Goal: Information Seeking & Learning: Learn about a topic

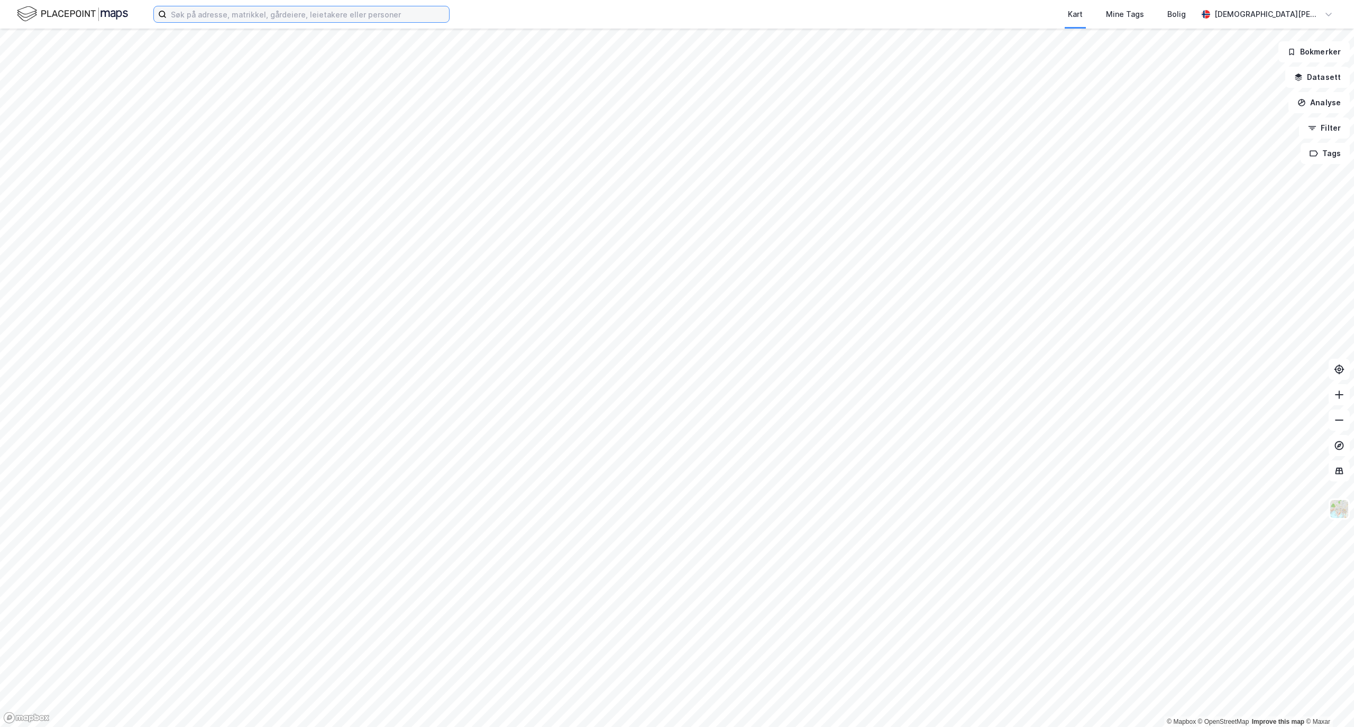
click at [269, 21] on input at bounding box center [308, 14] width 282 height 16
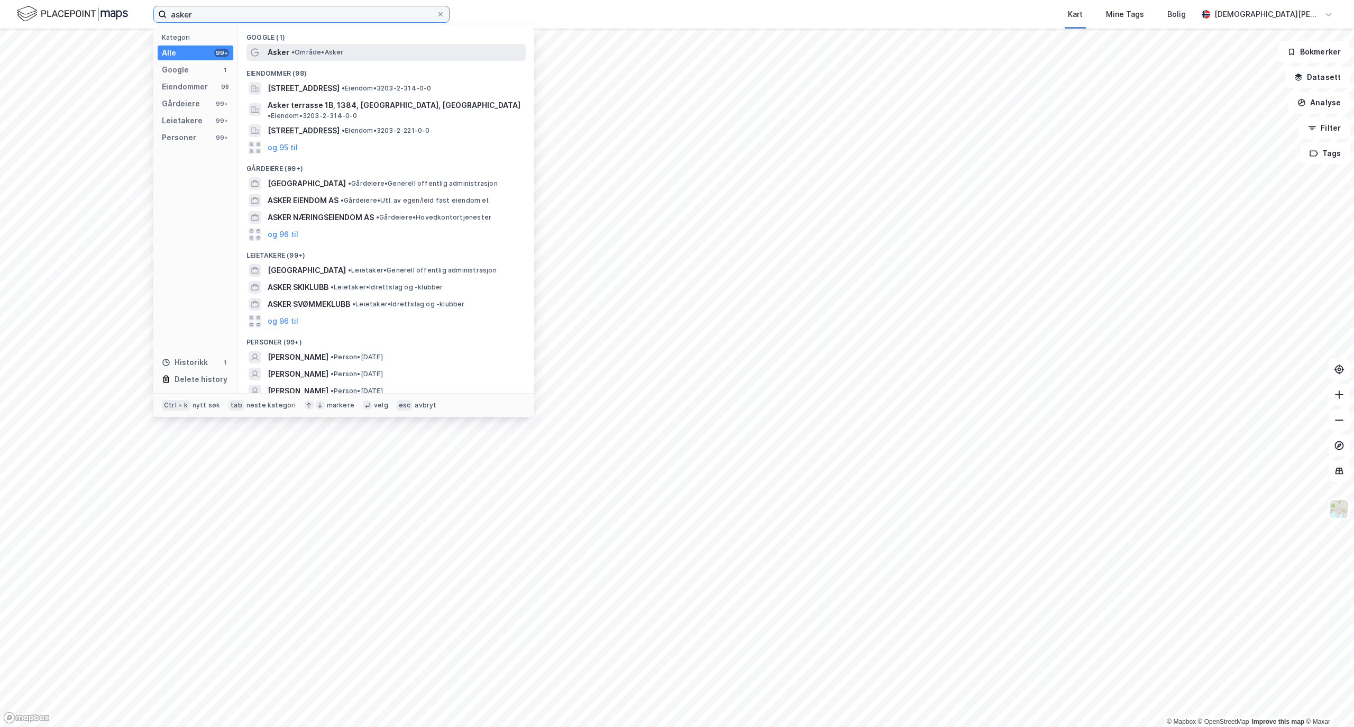
type input "asker"
click at [343, 53] on span "• Område • Asker" at bounding box center [317, 52] width 52 height 8
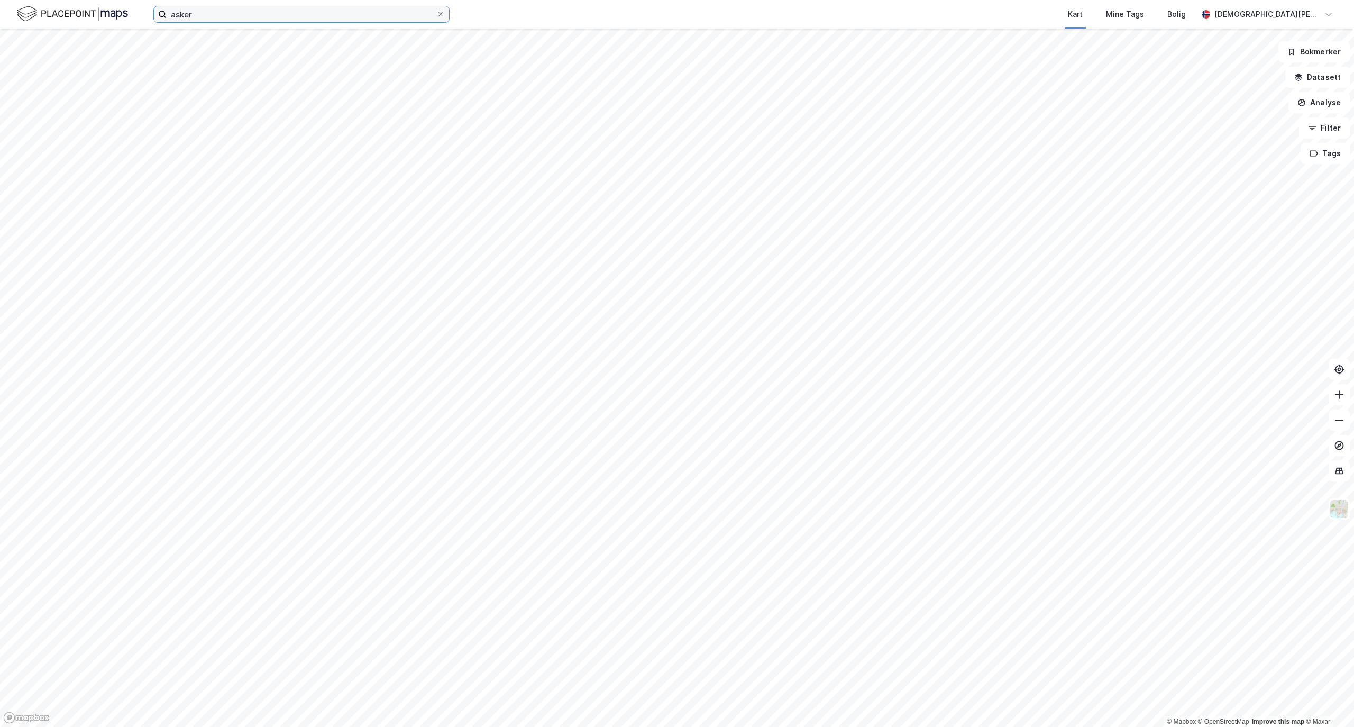
click at [250, 7] on input "asker" at bounding box center [302, 14] width 270 height 16
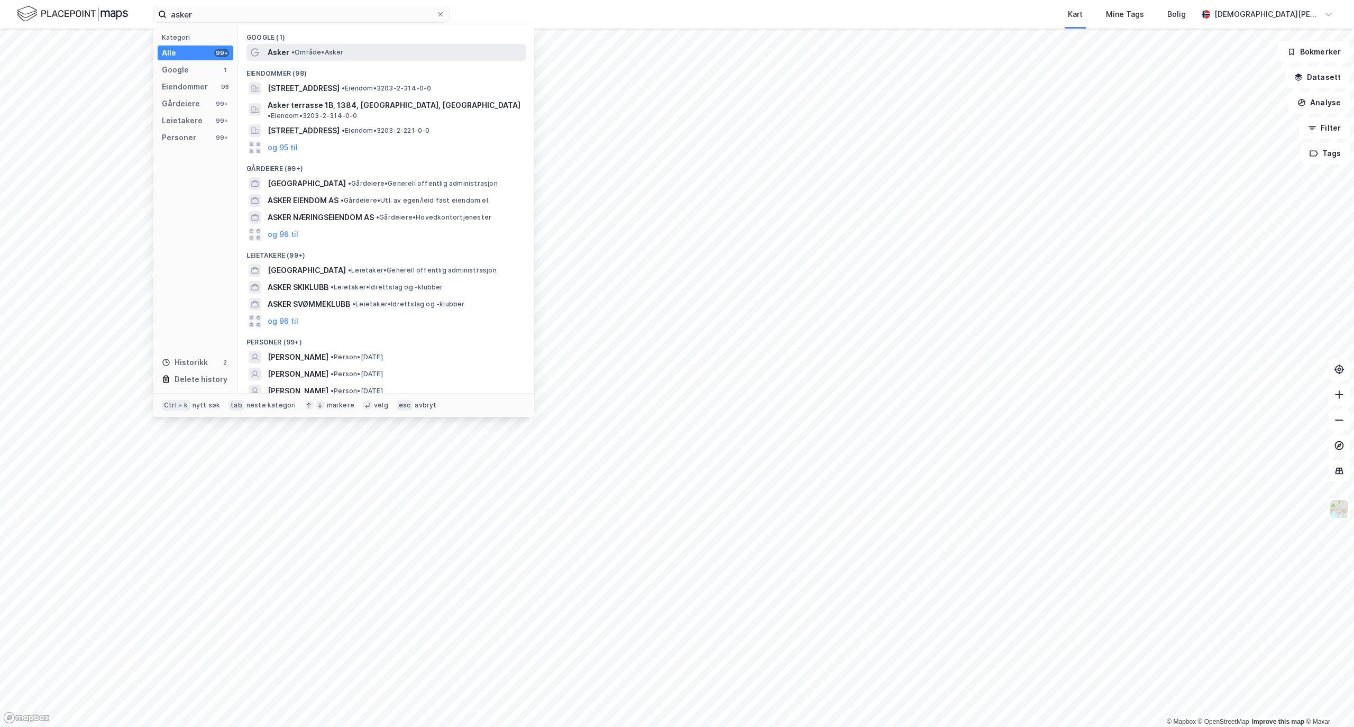
click at [335, 56] on span "• Område • Asker" at bounding box center [317, 52] width 52 height 8
click at [254, 8] on input "asker" at bounding box center [302, 14] width 270 height 16
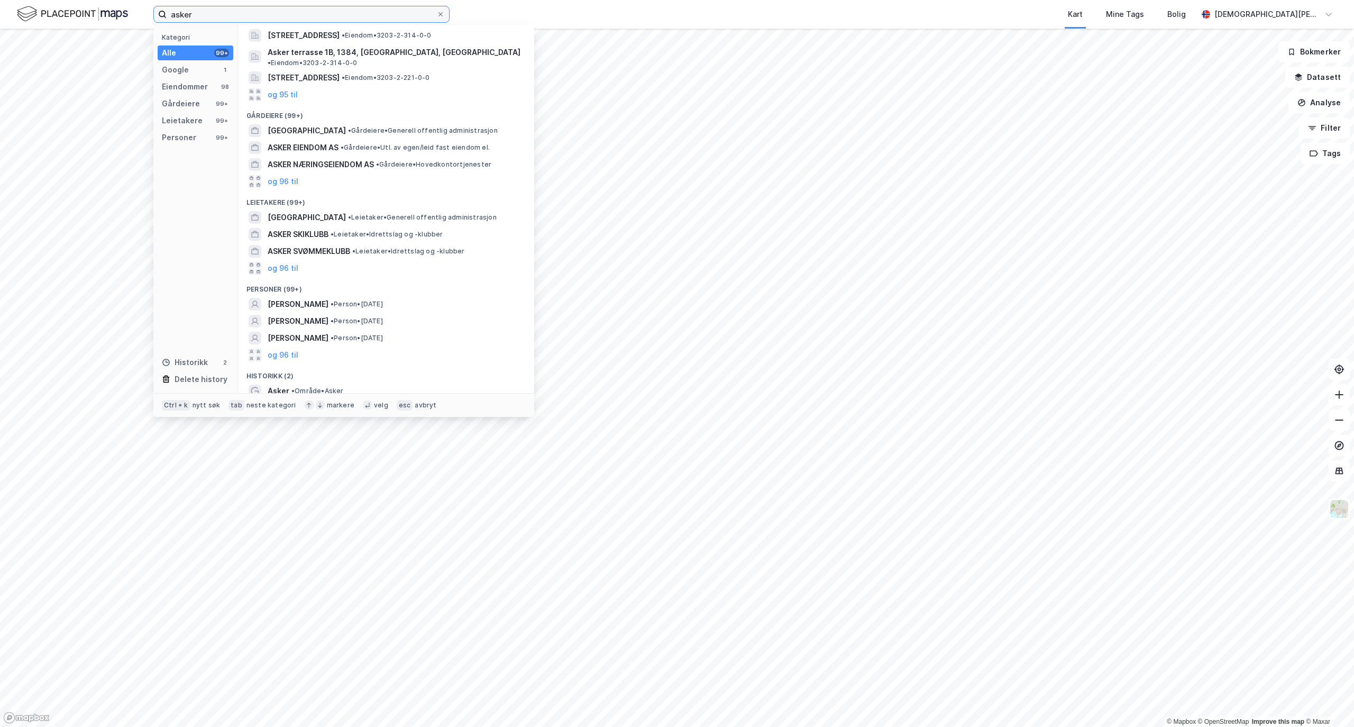
scroll to position [68, 0]
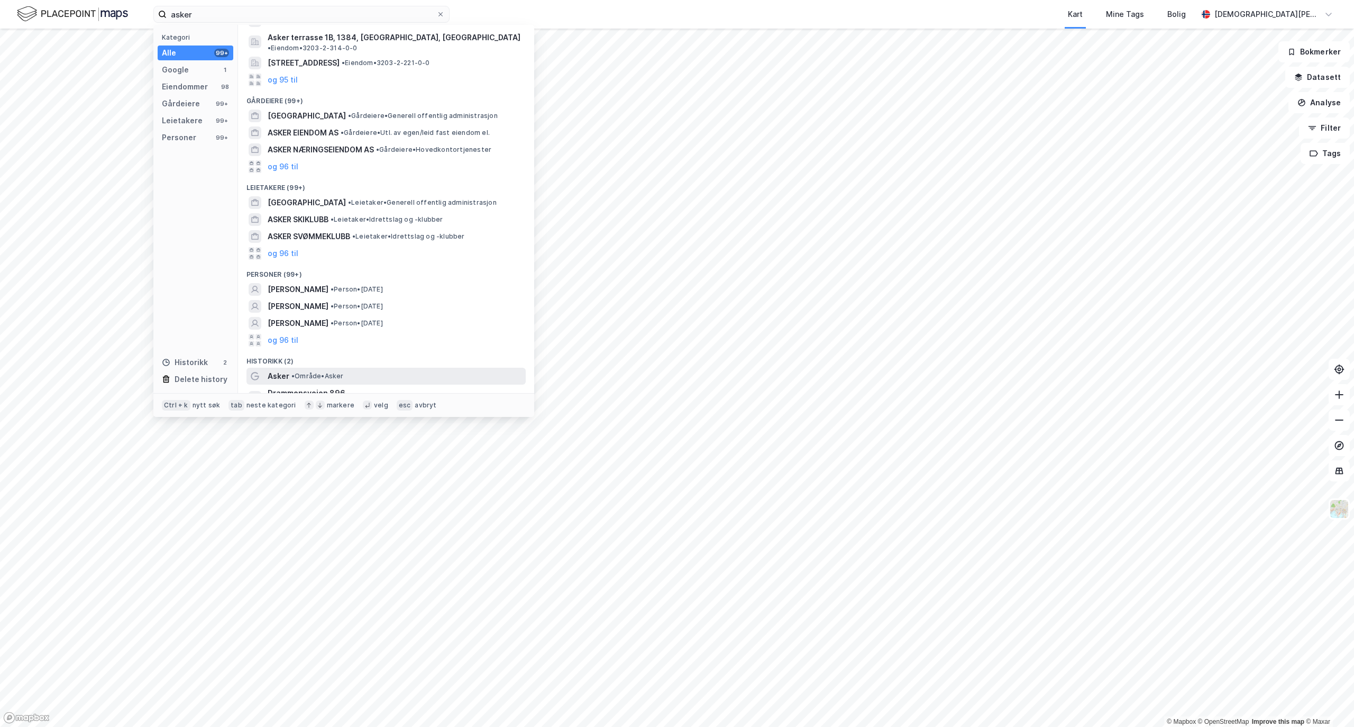
click at [321, 372] on span "• Område • Asker" at bounding box center [317, 376] width 52 height 8
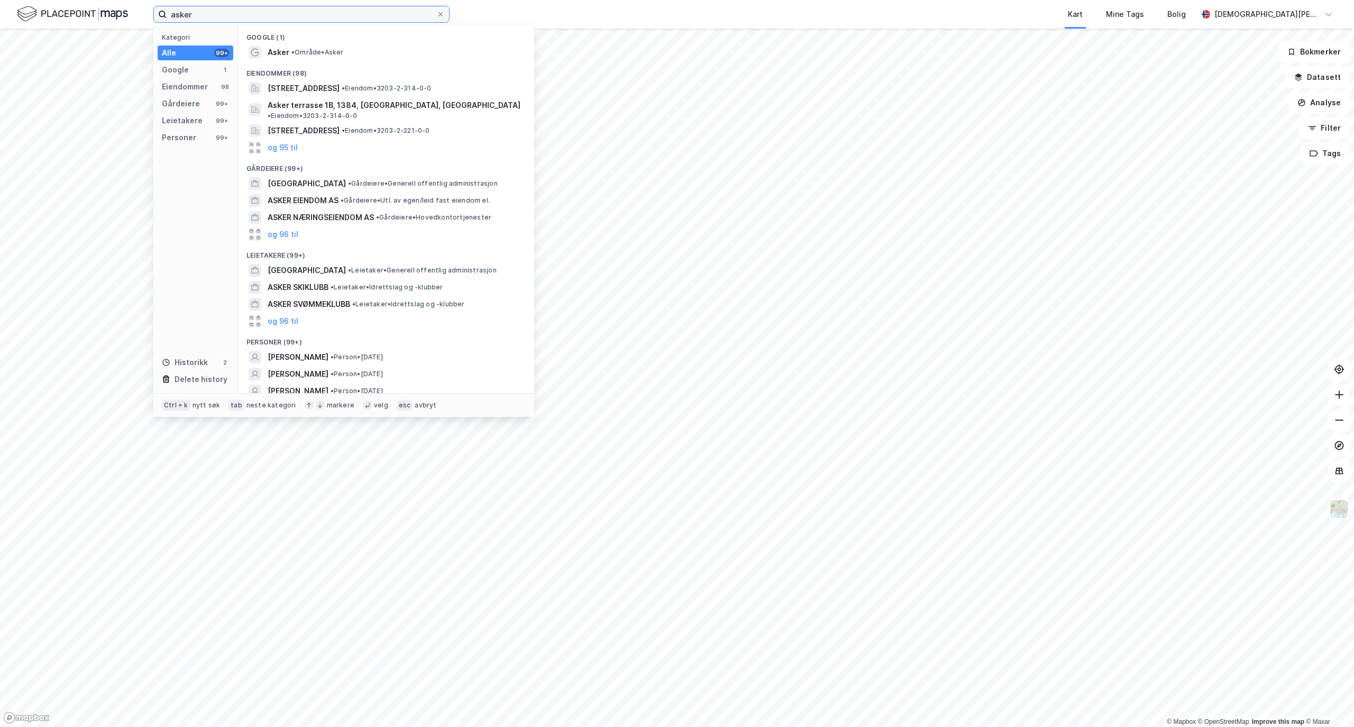
click at [237, 17] on input "asker" at bounding box center [302, 14] width 270 height 16
click at [357, 266] on span "• Leietaker • Generell offentlig administrasjon" at bounding box center [422, 270] width 149 height 8
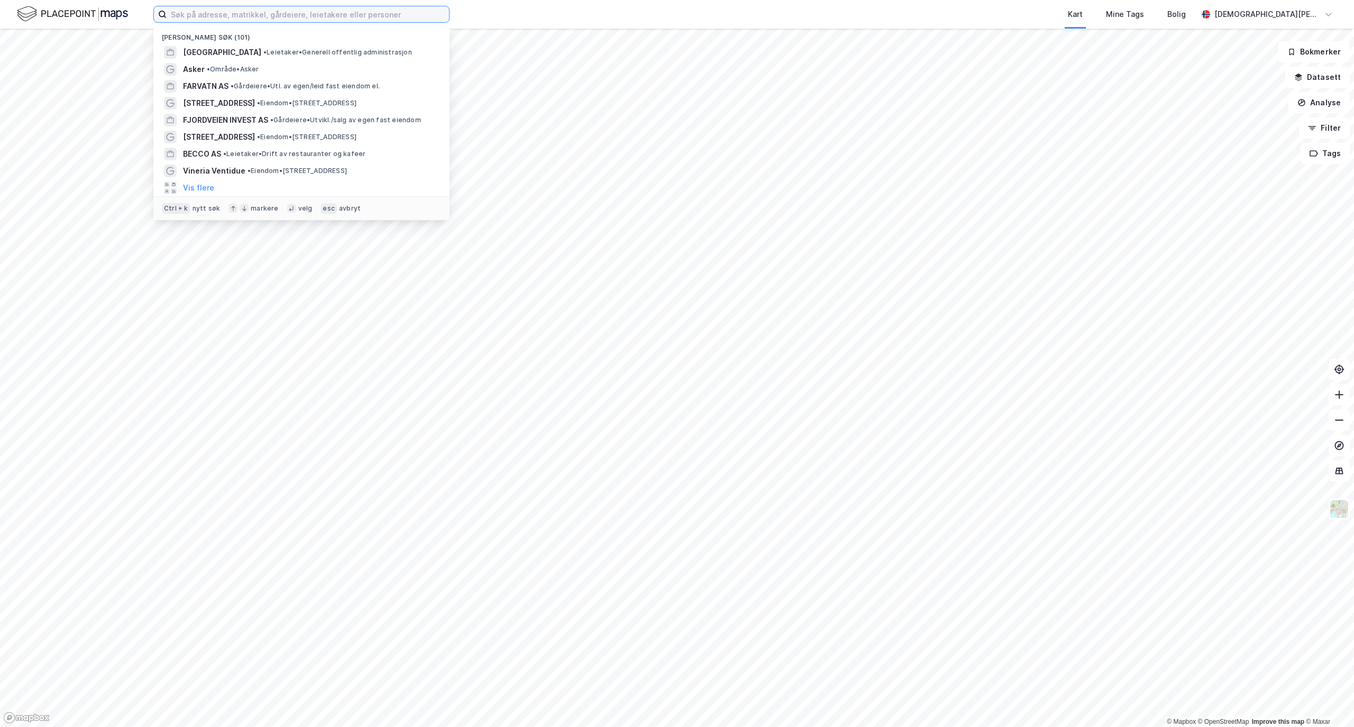
click at [214, 11] on input at bounding box center [308, 14] width 282 height 16
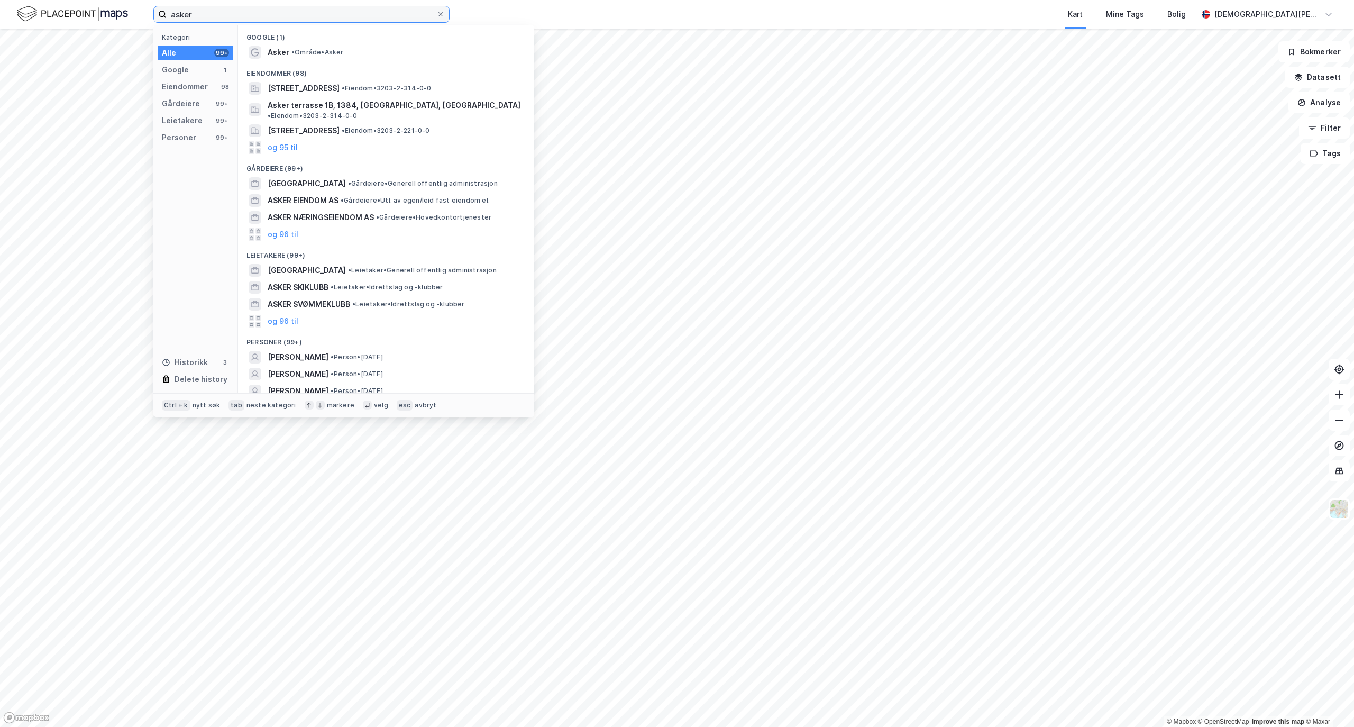
type input "asker"
click at [320, 40] on div "Google (1)" at bounding box center [386, 34] width 296 height 19
click at [312, 53] on span "• Område • Asker" at bounding box center [317, 52] width 52 height 8
click at [265, 17] on input "asker" at bounding box center [302, 14] width 270 height 16
click at [311, 58] on div "Asker • Område • Asker" at bounding box center [396, 52] width 256 height 13
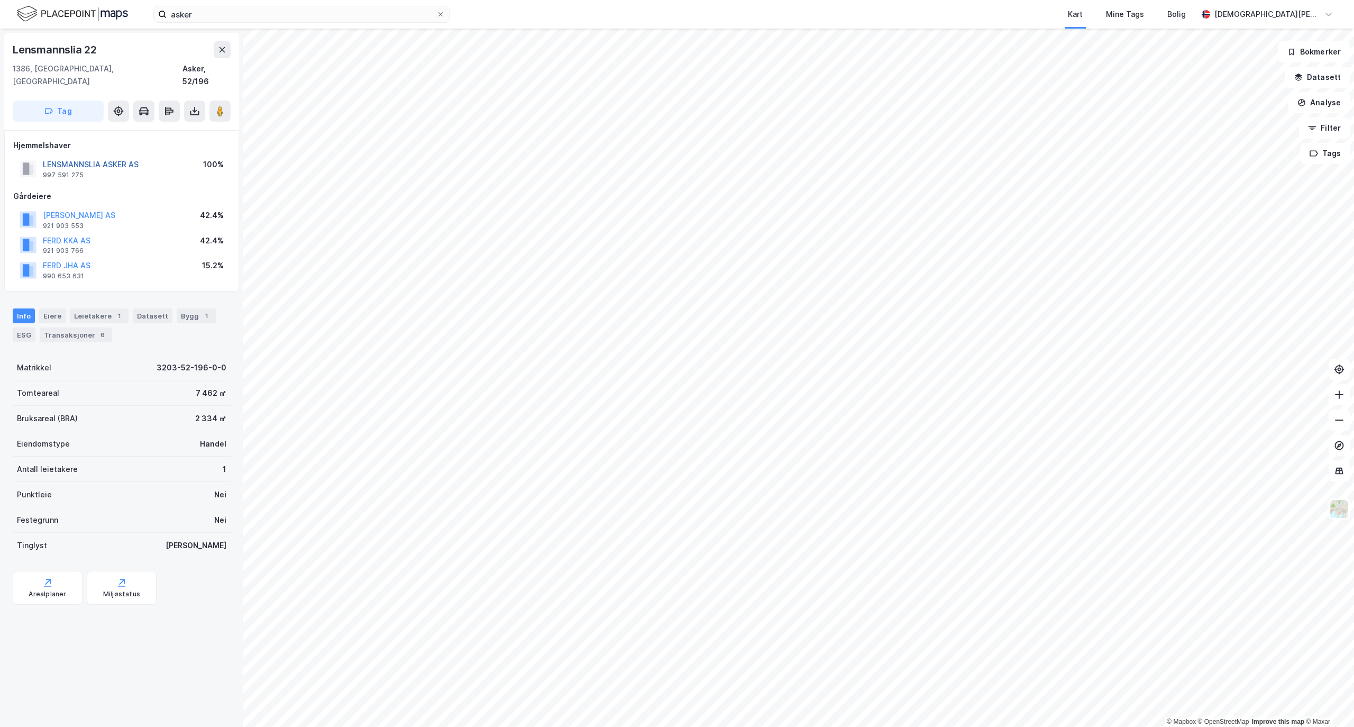
click at [0, 0] on button "LENSMANNSLIA ASKER AS" at bounding box center [0, 0] width 0 height 0
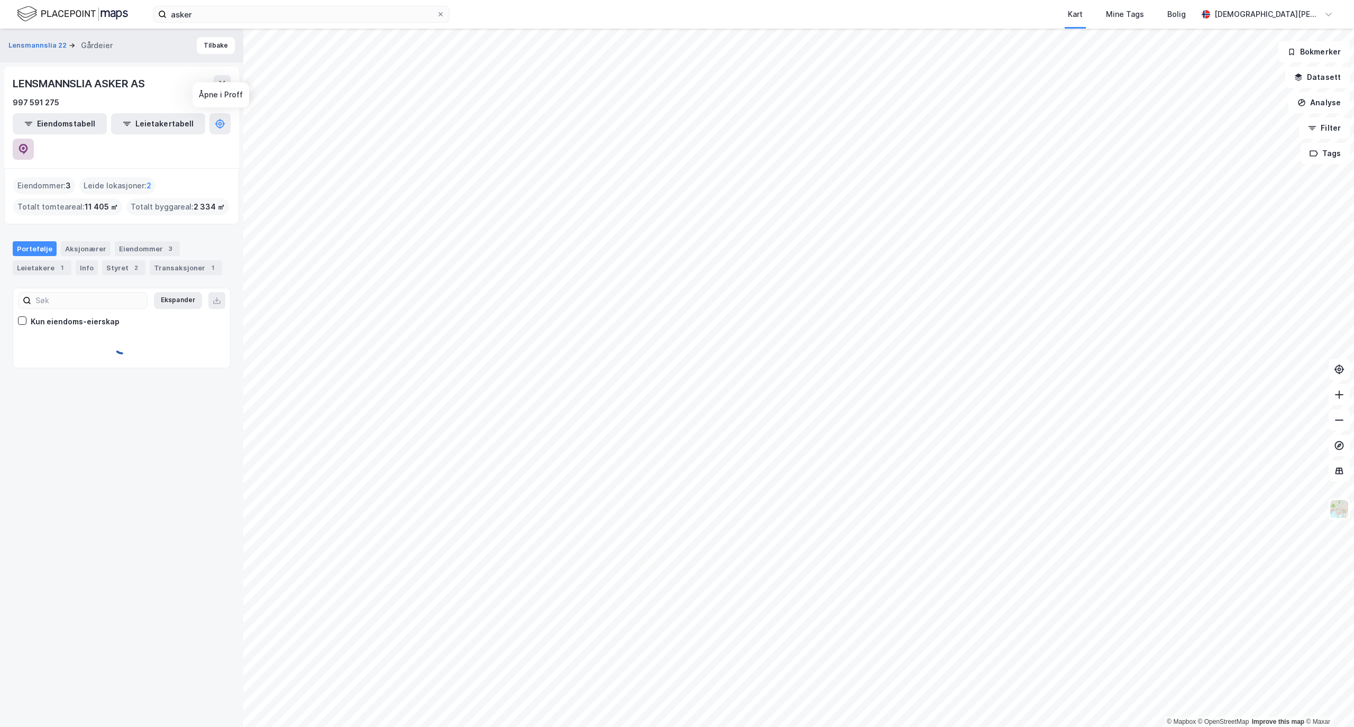
click at [29, 144] on icon at bounding box center [23, 149] width 11 height 11
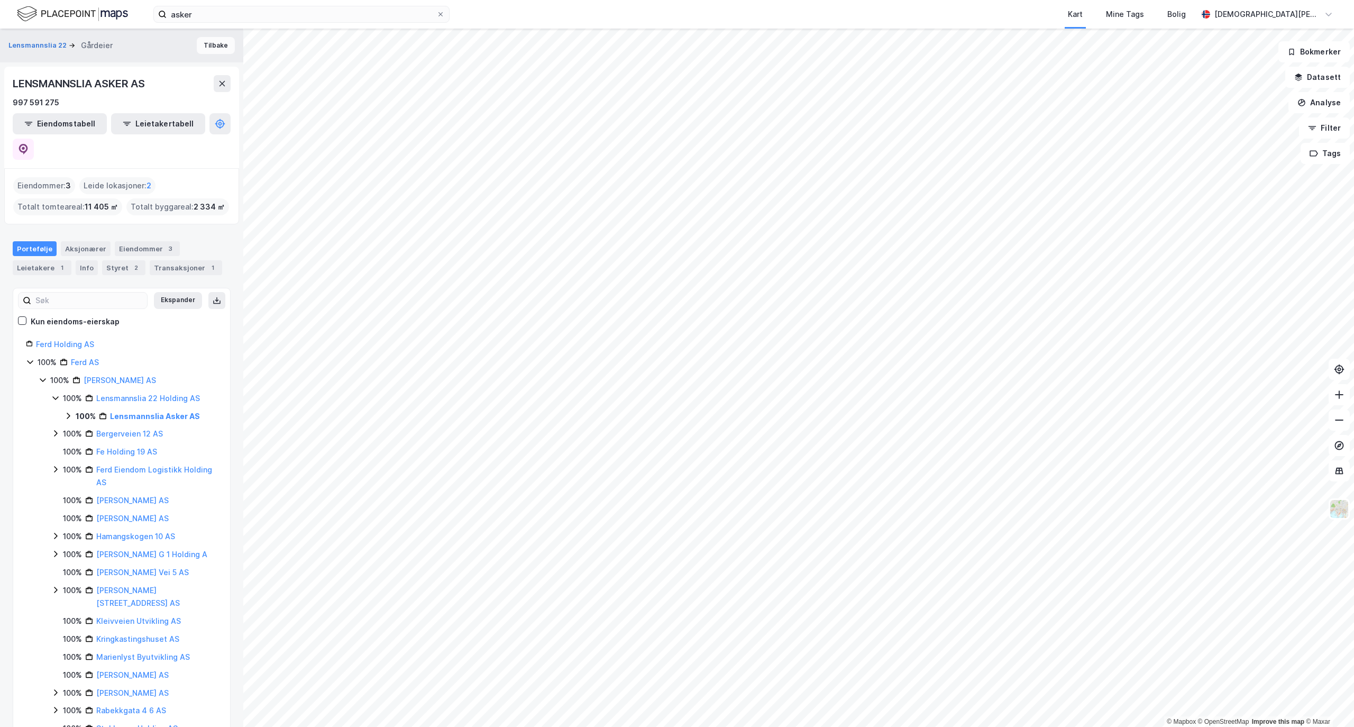
click at [204, 50] on button "Tilbake" at bounding box center [216, 45] width 38 height 17
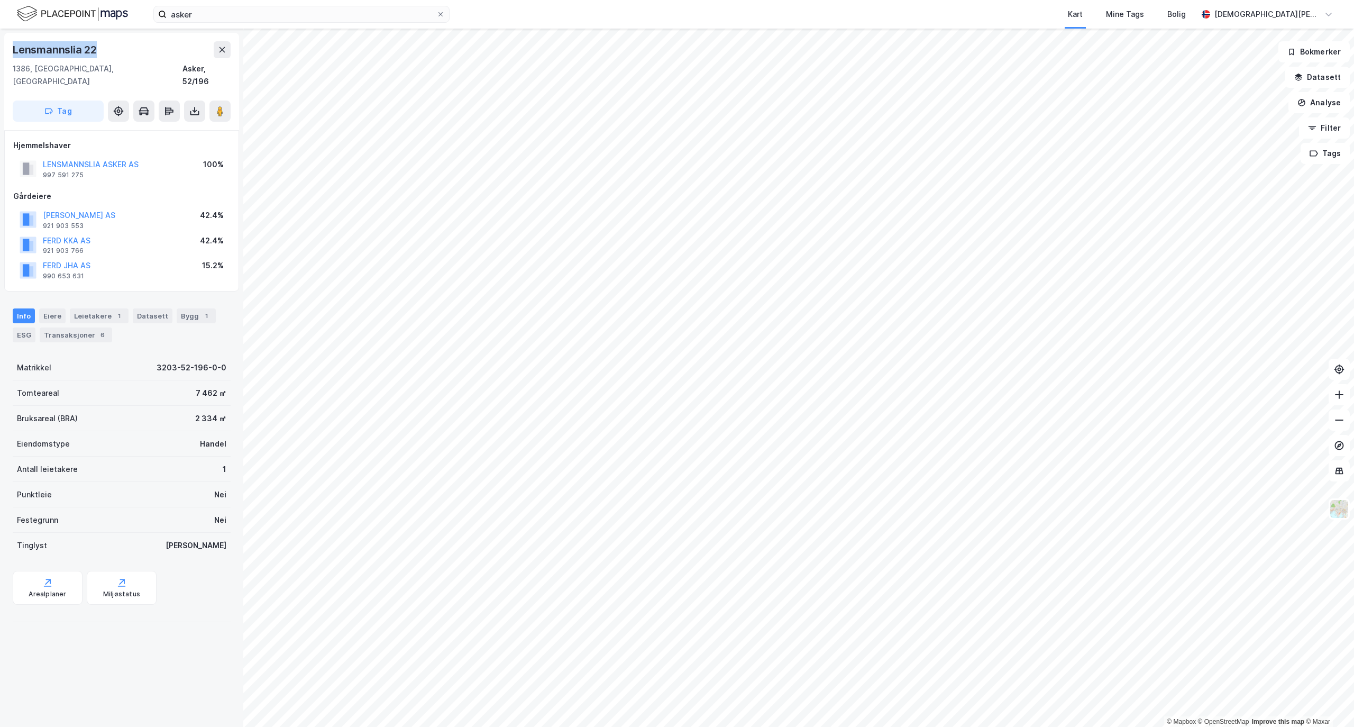
drag, startPoint x: 110, startPoint y: 45, endPoint x: 9, endPoint y: 53, distance: 101.3
click at [9, 53] on div "Lensmannslia 22 1386, Asker, Akershus Asker, 52/196 Tag" at bounding box center [121, 81] width 235 height 97
copy div "Lensmannslia 22"
click at [177, 308] on div "Bygg 1" at bounding box center [196, 315] width 39 height 15
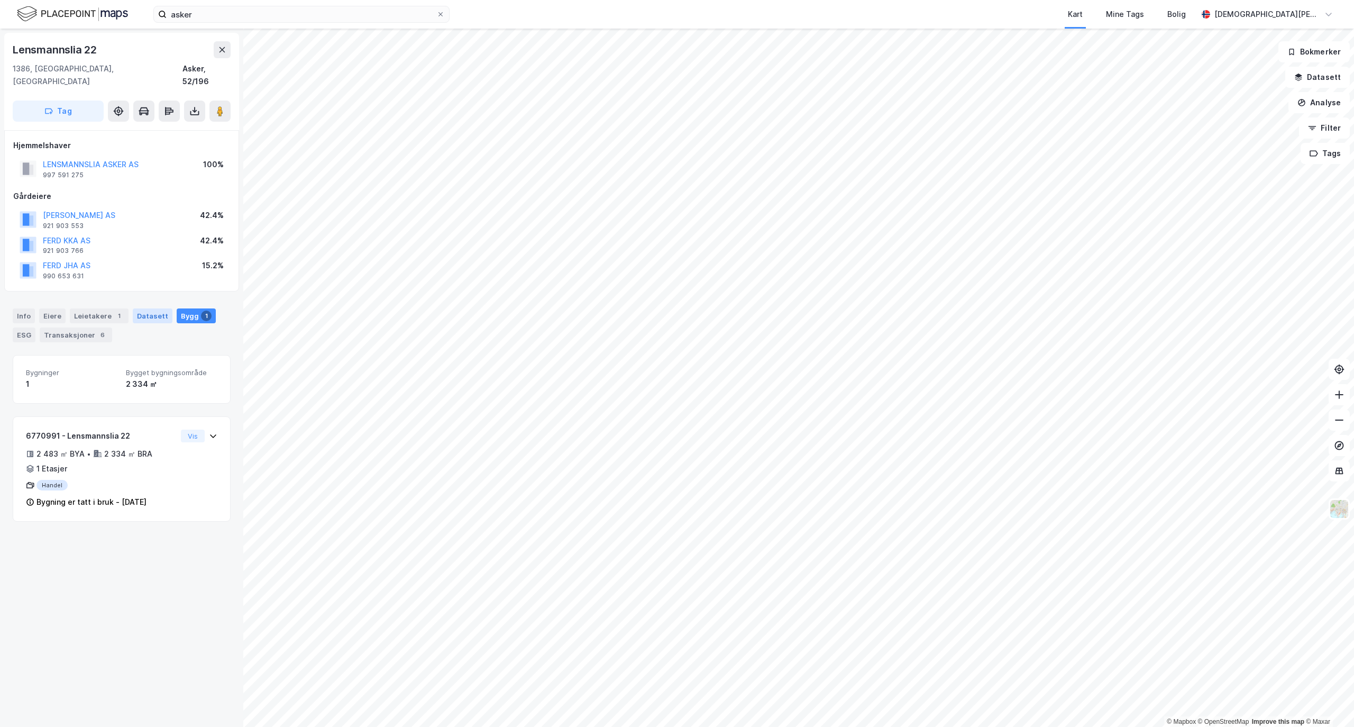
click at [133, 308] on div "Datasett" at bounding box center [153, 315] width 40 height 15
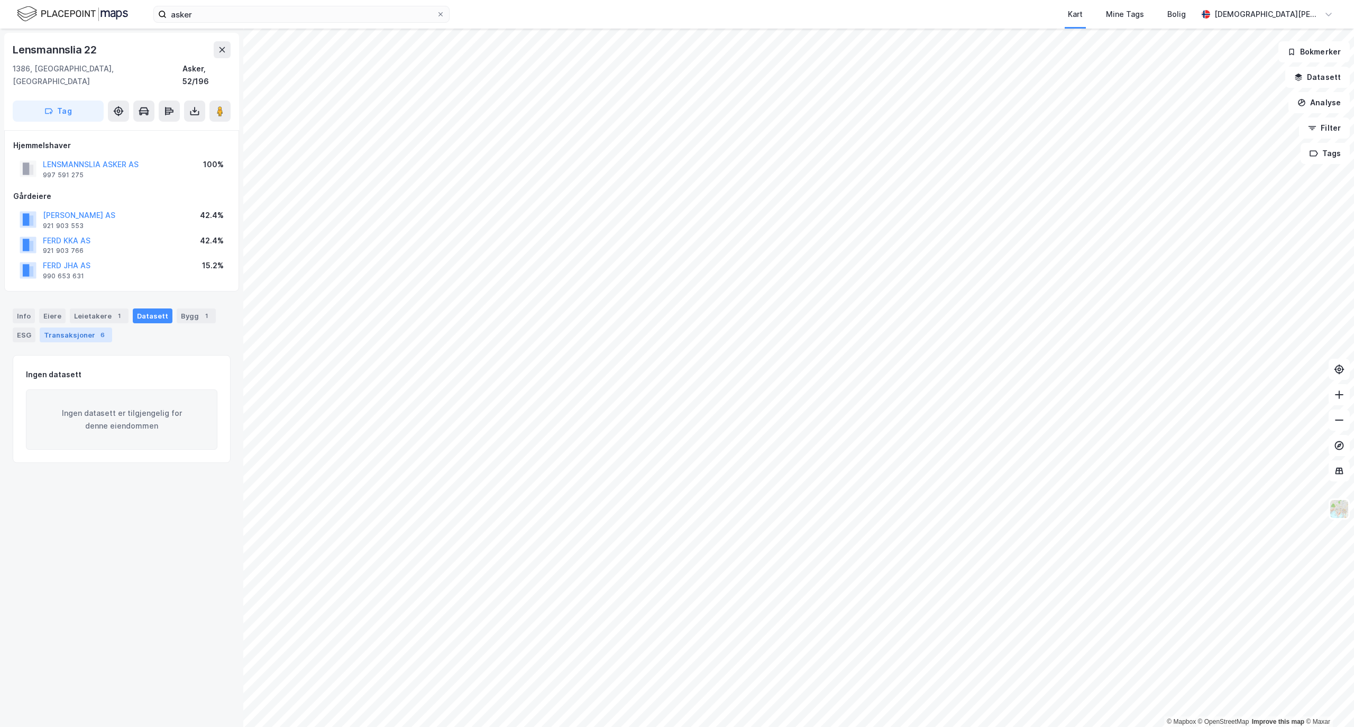
click at [62, 327] on div "Transaksjoner 6" at bounding box center [76, 334] width 72 height 15
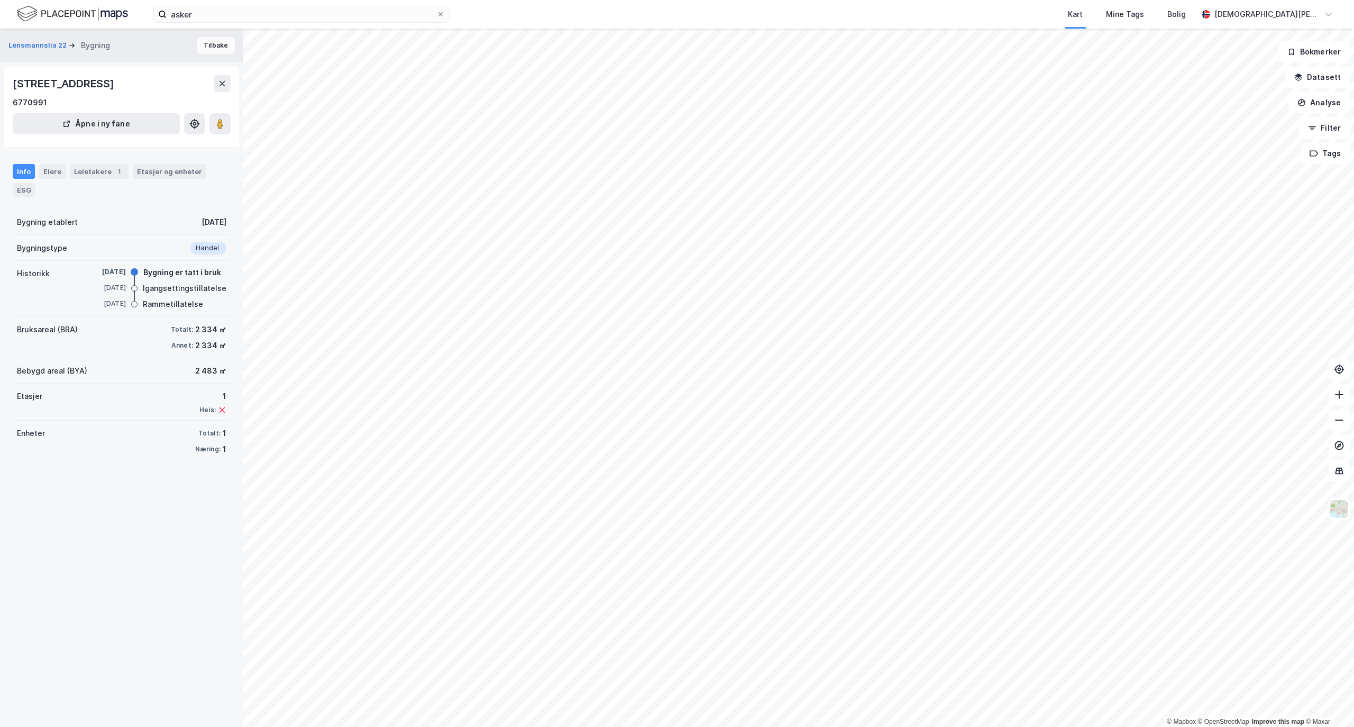
click at [206, 48] on button "Tilbake" at bounding box center [216, 45] width 38 height 17
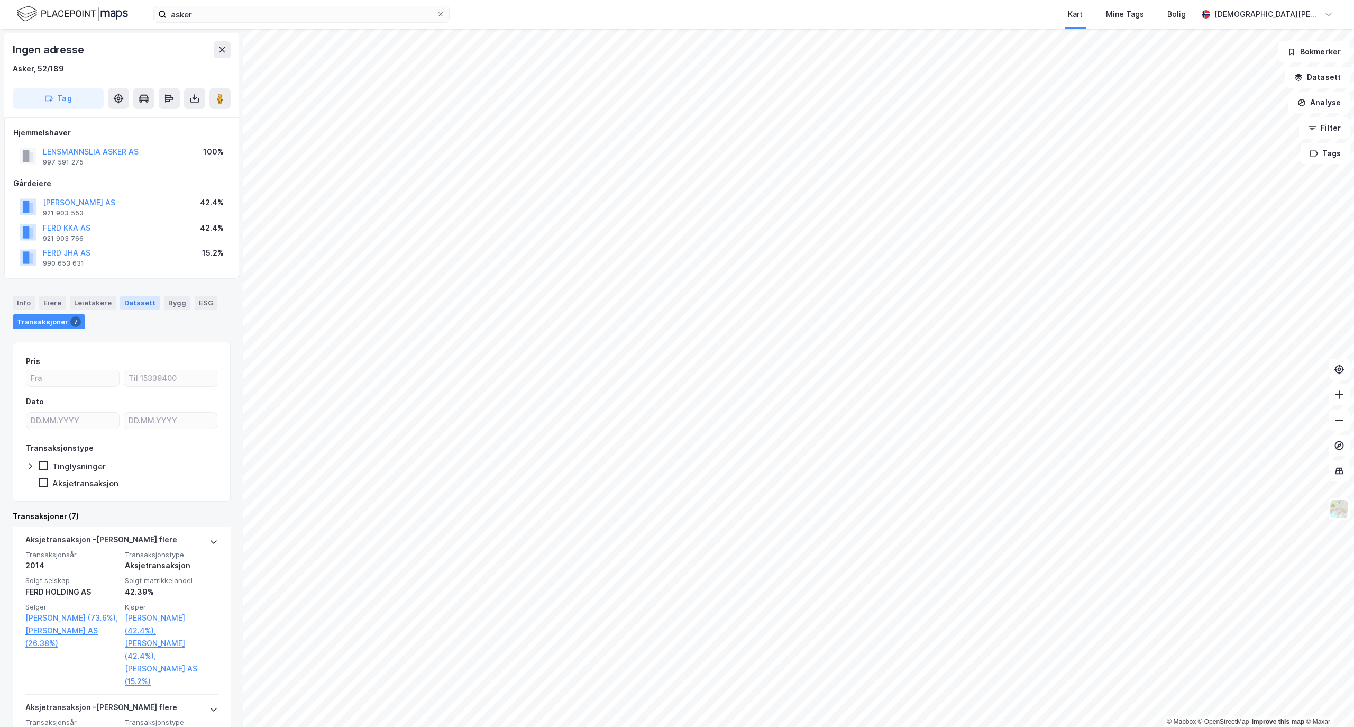
click at [120, 299] on div "Datasett" at bounding box center [140, 303] width 40 height 14
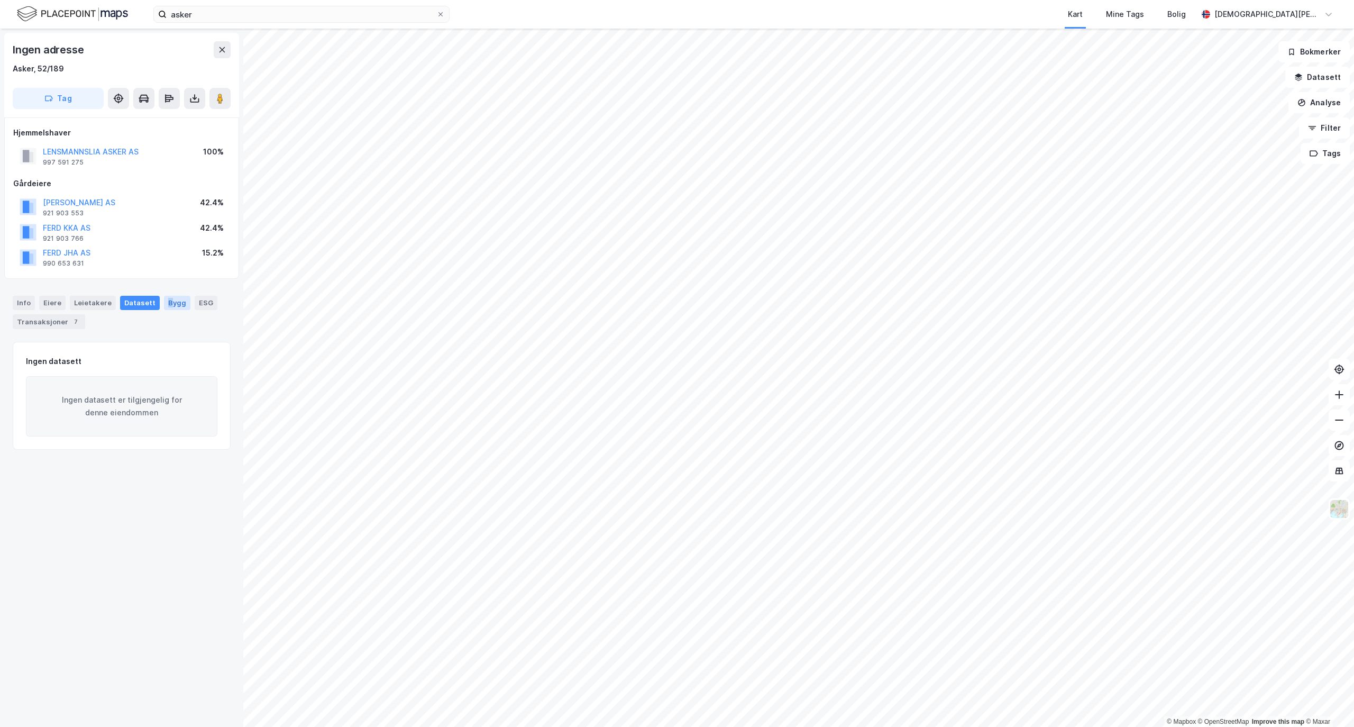
click at [164, 306] on div "Bygg" at bounding box center [177, 303] width 26 height 14
click at [214, 303] on div "Info [PERSON_NAME] Datasett Bygg ESG Transaksjoner 7" at bounding box center [122, 312] width 218 height 33
click at [171, 302] on div "Bygg" at bounding box center [177, 303] width 26 height 14
drag, startPoint x: 182, startPoint y: 303, endPoint x: 188, endPoint y: 303, distance: 5.8
click at [188, 303] on div "Info [PERSON_NAME] Datasett Bygg ESG Transaksjoner 7" at bounding box center [122, 312] width 218 height 33
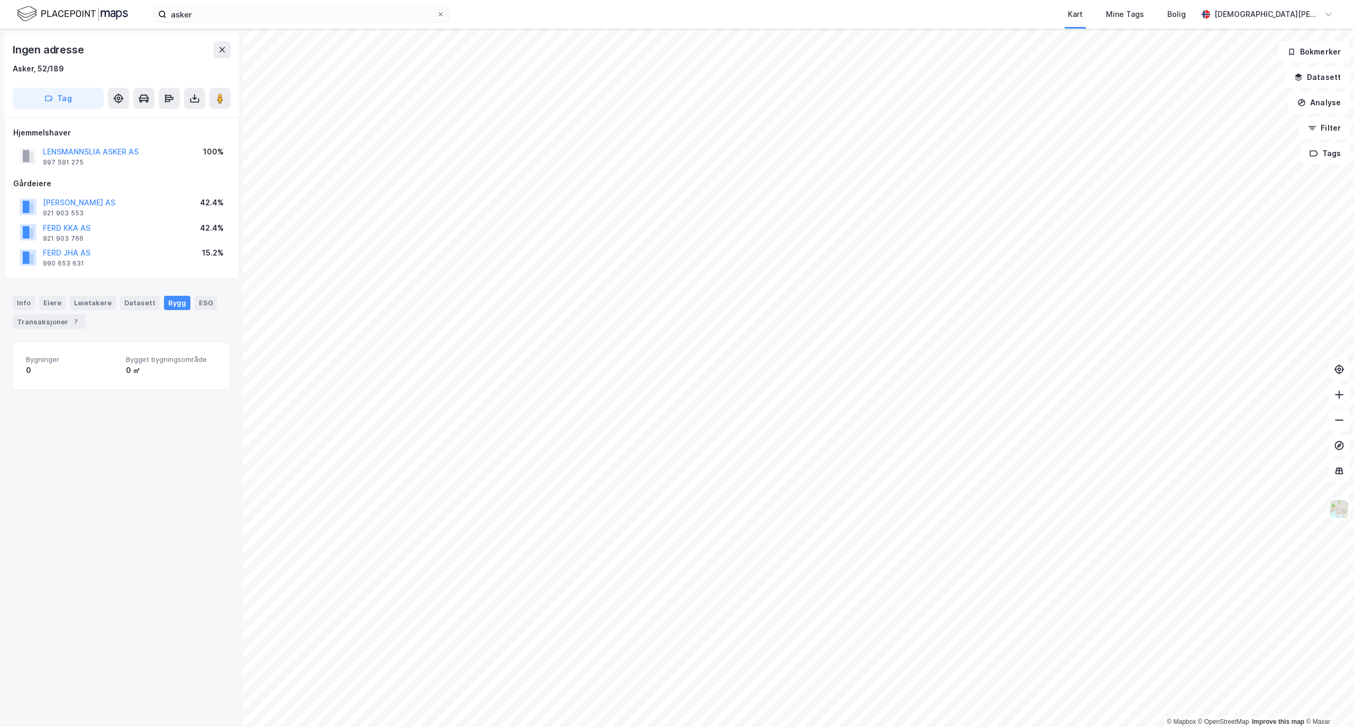
click at [178, 301] on div "Bygg" at bounding box center [177, 303] width 26 height 14
click at [197, 299] on div "ESG" at bounding box center [206, 303] width 23 height 14
click at [39, 302] on div "Eiere" at bounding box center [52, 303] width 26 height 14
click at [21, 303] on div "Info" at bounding box center [24, 303] width 22 height 14
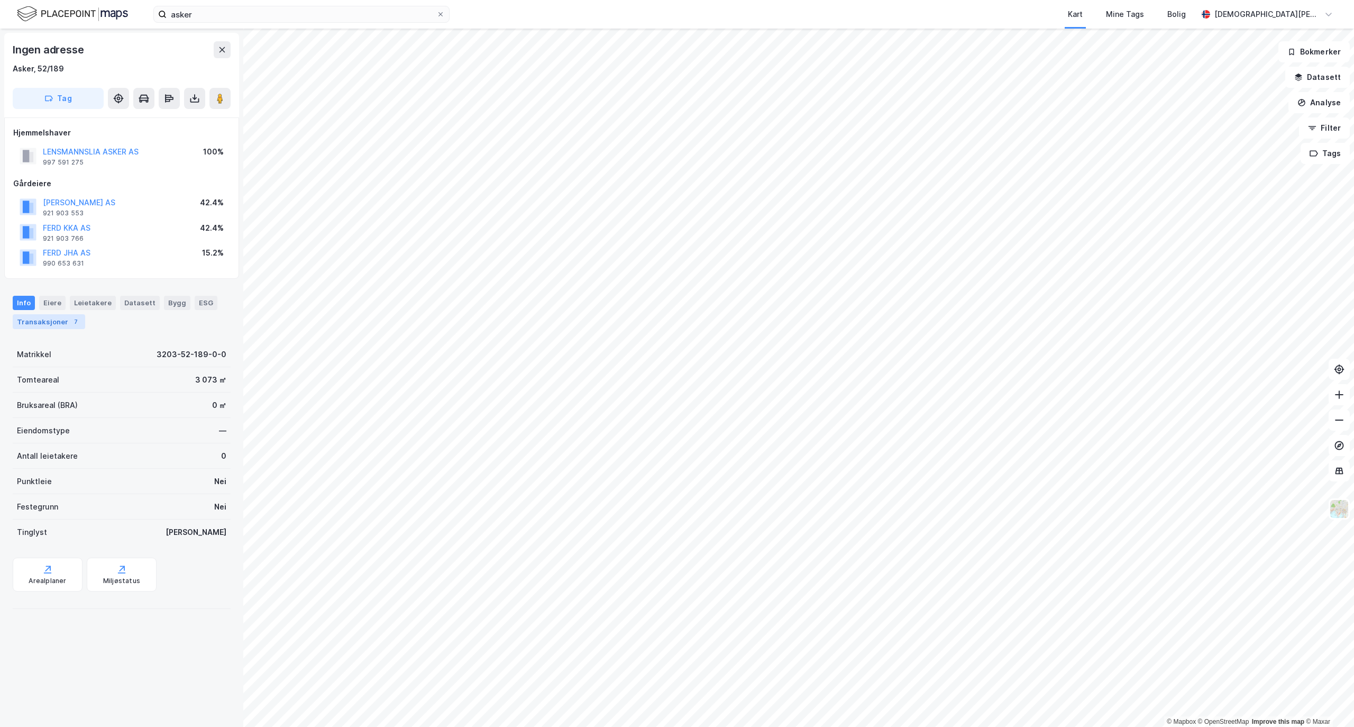
click at [61, 316] on div "Transaksjoner 7" at bounding box center [49, 321] width 72 height 15
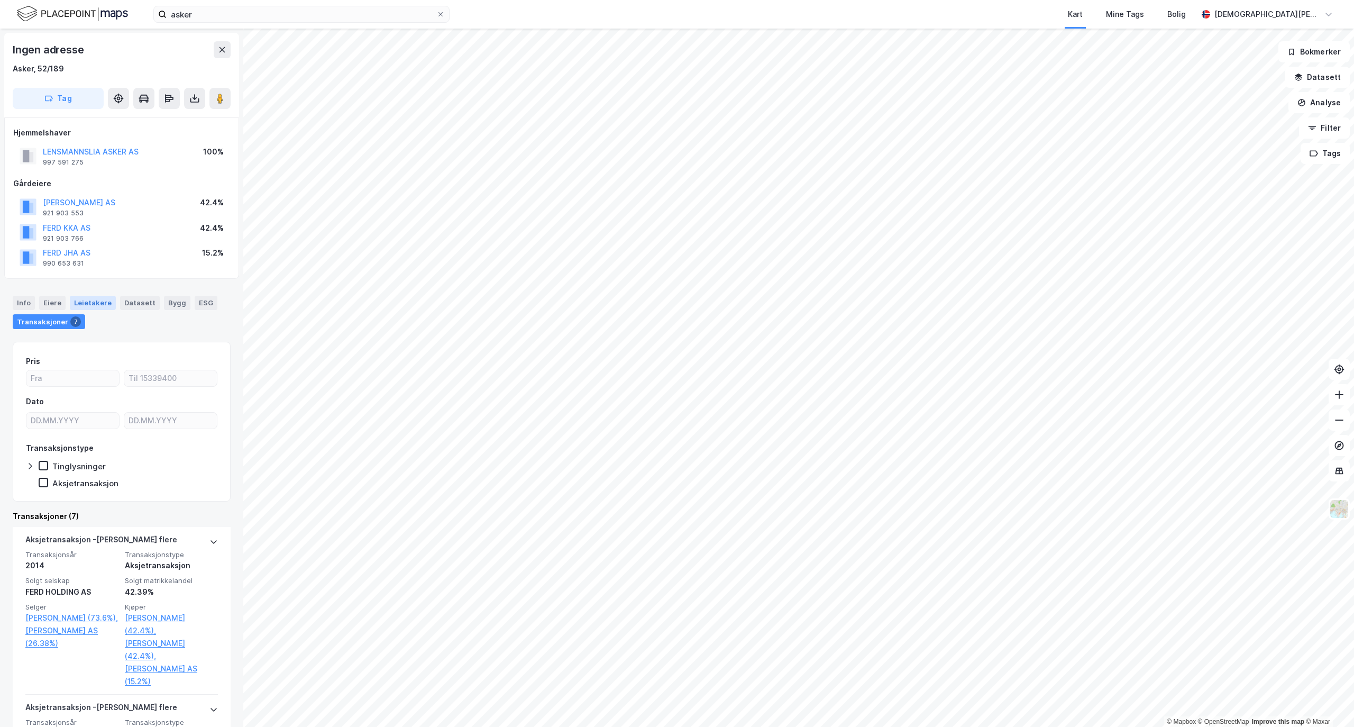
click at [98, 302] on div "Leietakere" at bounding box center [93, 303] width 46 height 14
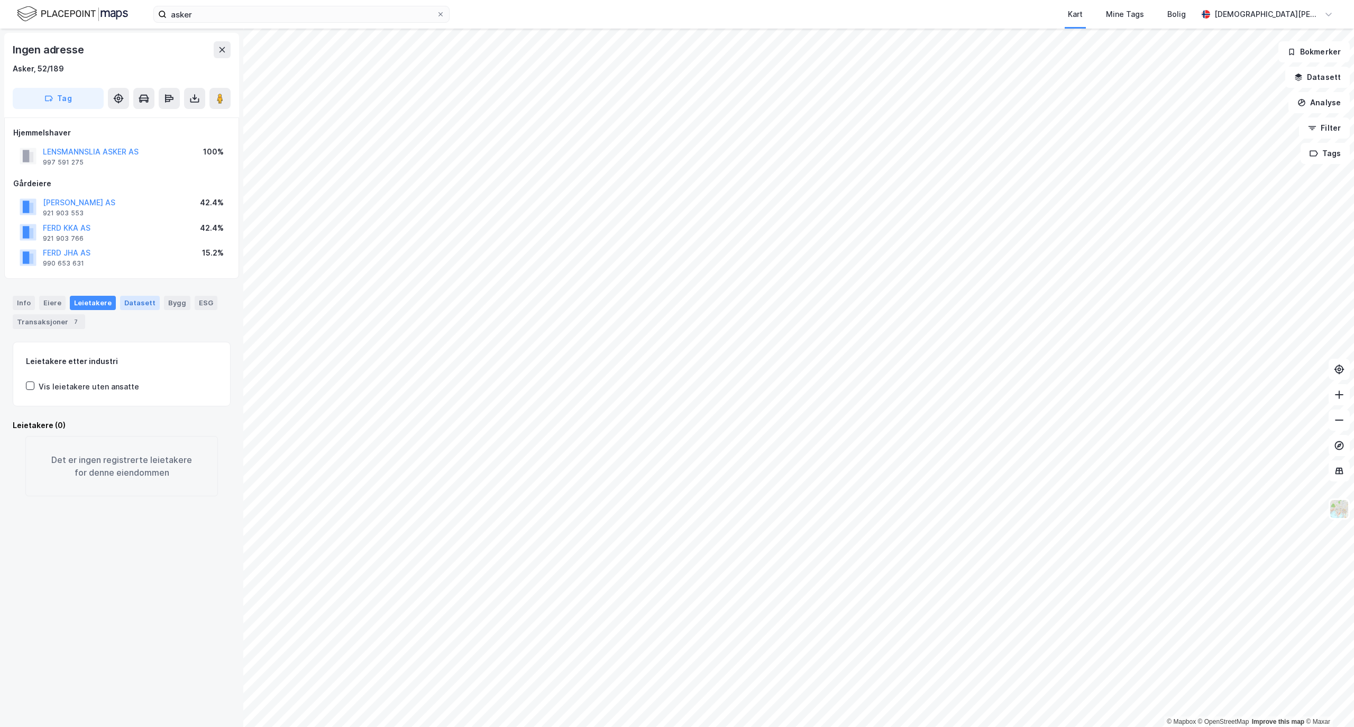
click at [121, 305] on div "Datasett" at bounding box center [140, 303] width 40 height 14
click at [41, 307] on div "Eiere" at bounding box center [52, 303] width 26 height 14
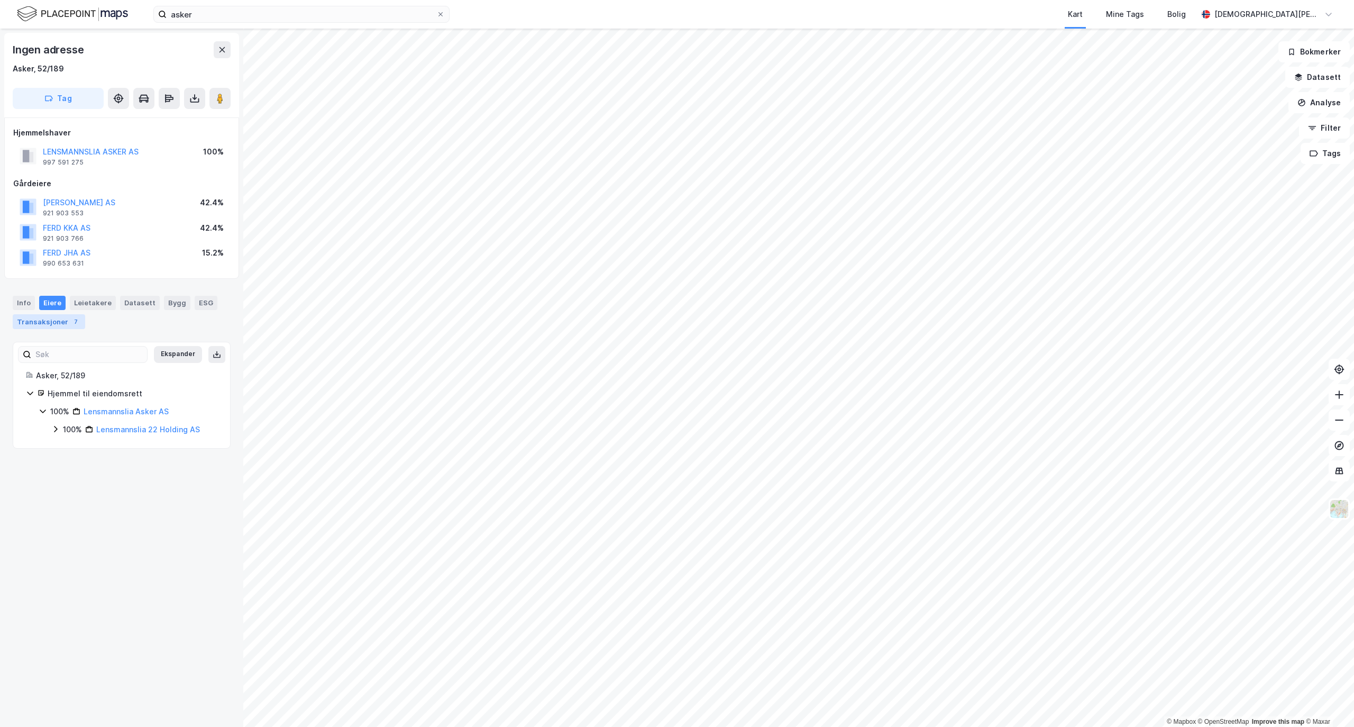
click at [54, 317] on div "Transaksjoner 7" at bounding box center [49, 321] width 72 height 15
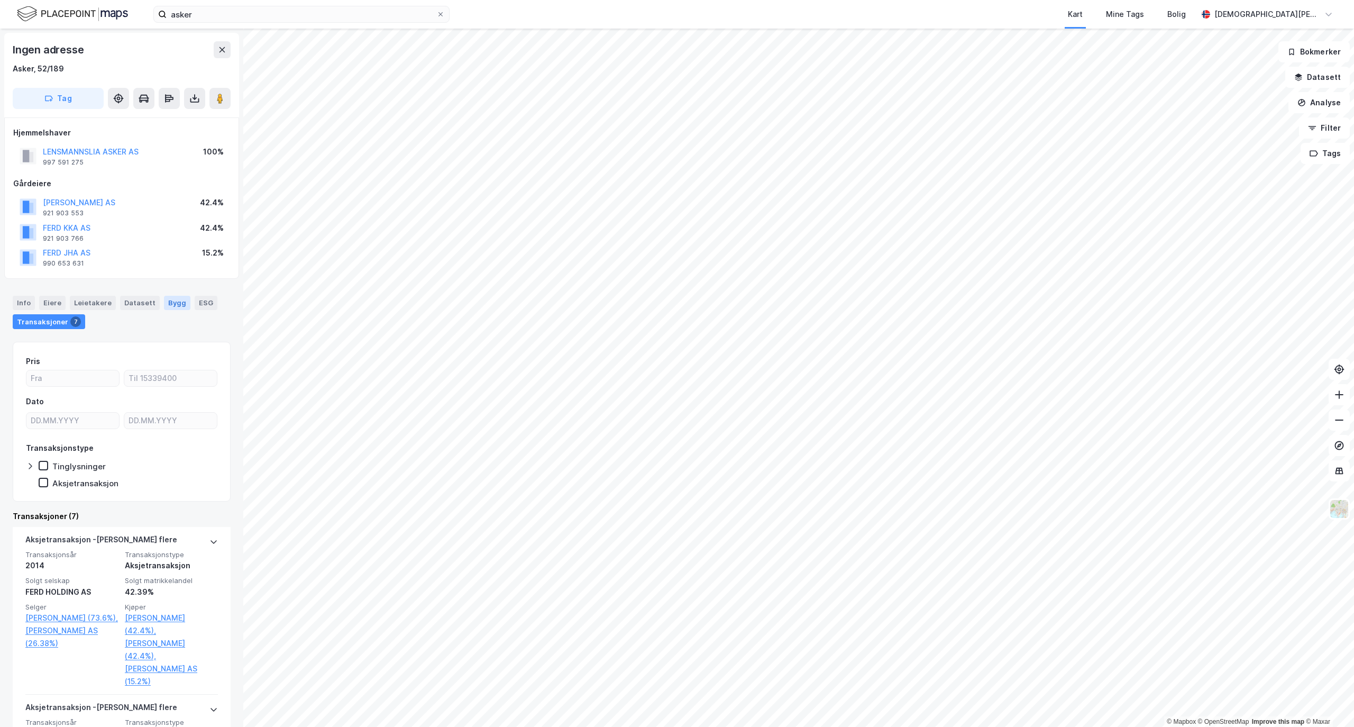
click at [164, 307] on div "Bygg" at bounding box center [177, 303] width 26 height 14
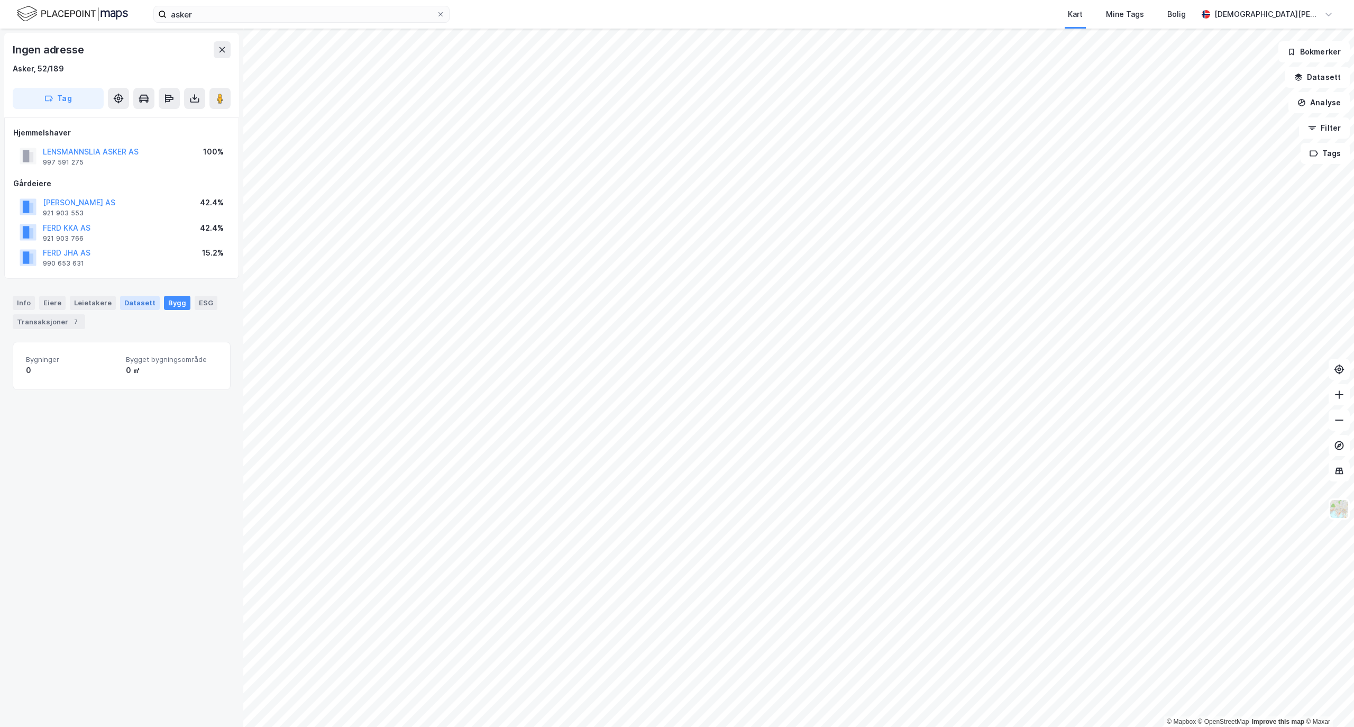
click at [141, 309] on div "Datasett" at bounding box center [140, 303] width 40 height 14
click at [26, 298] on div "Info" at bounding box center [24, 303] width 22 height 14
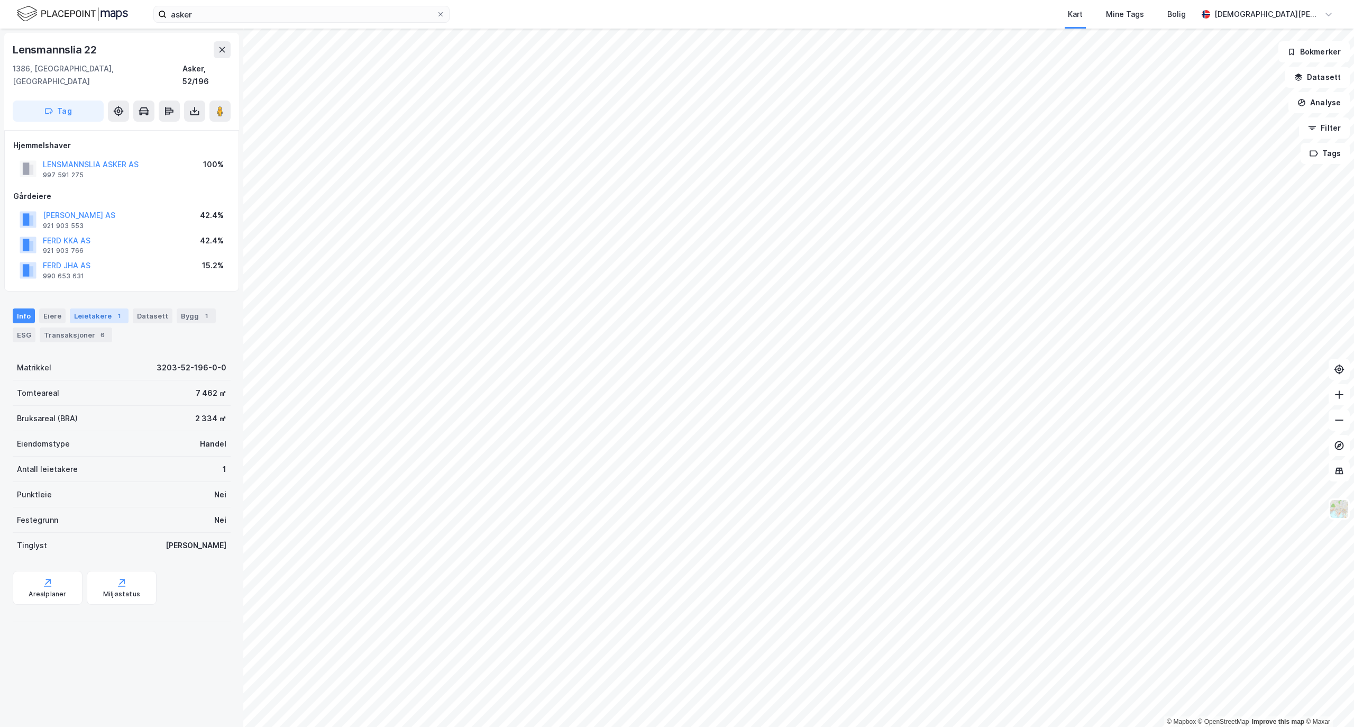
click at [115, 311] on div "1" at bounding box center [119, 316] width 11 height 11
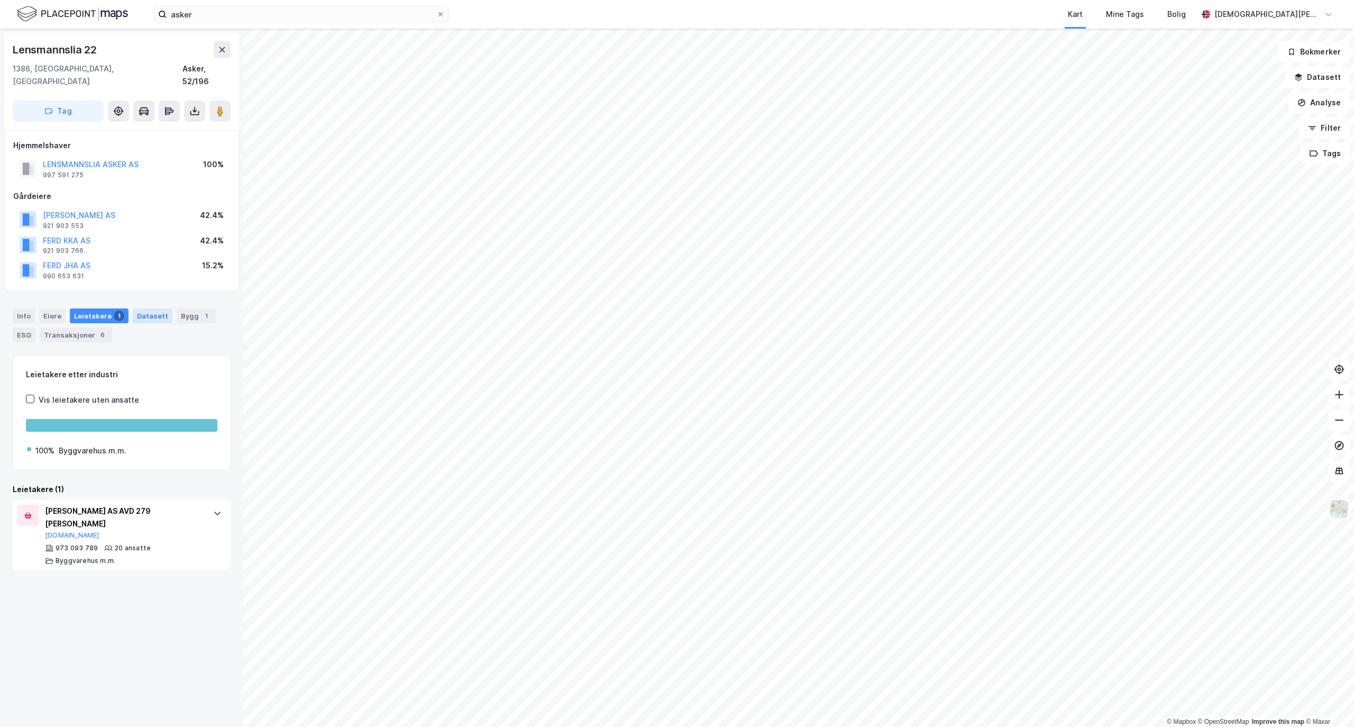
click at [157, 308] on div "Datasett" at bounding box center [153, 315] width 40 height 15
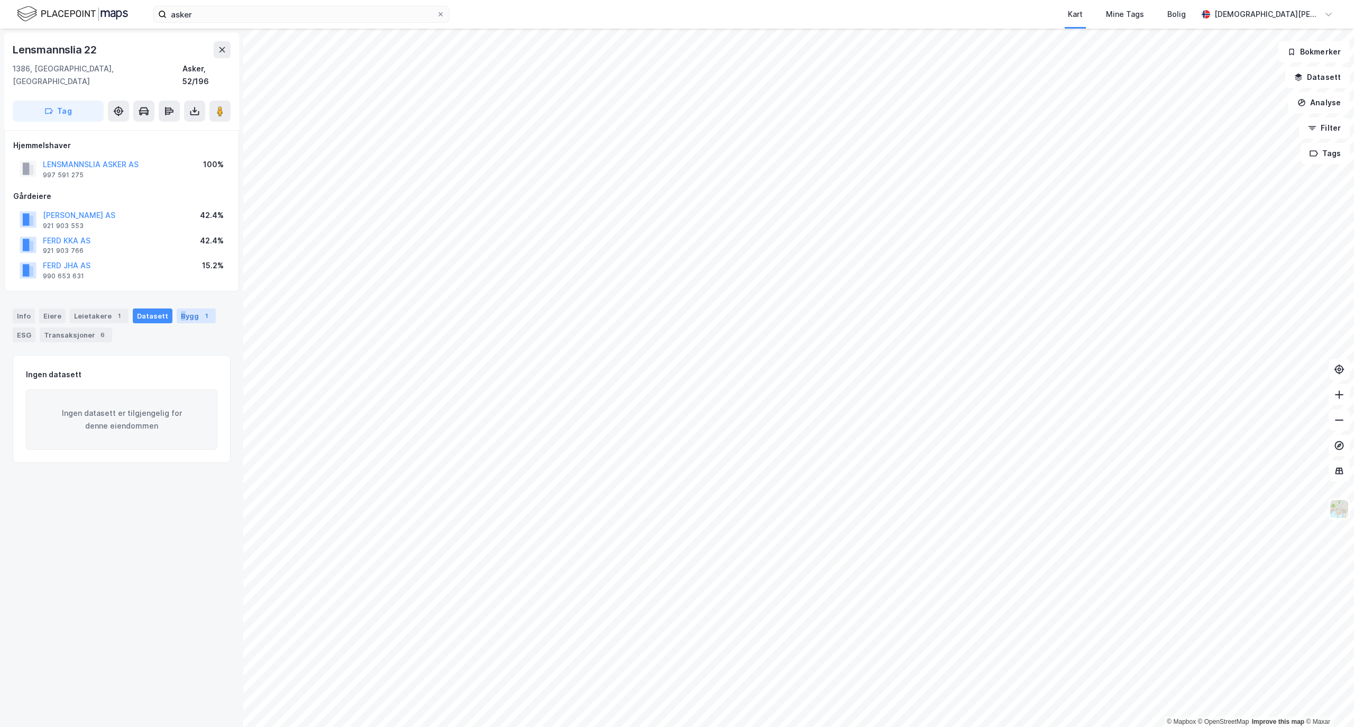
click at [177, 308] on div "Bygg 1" at bounding box center [196, 315] width 39 height 15
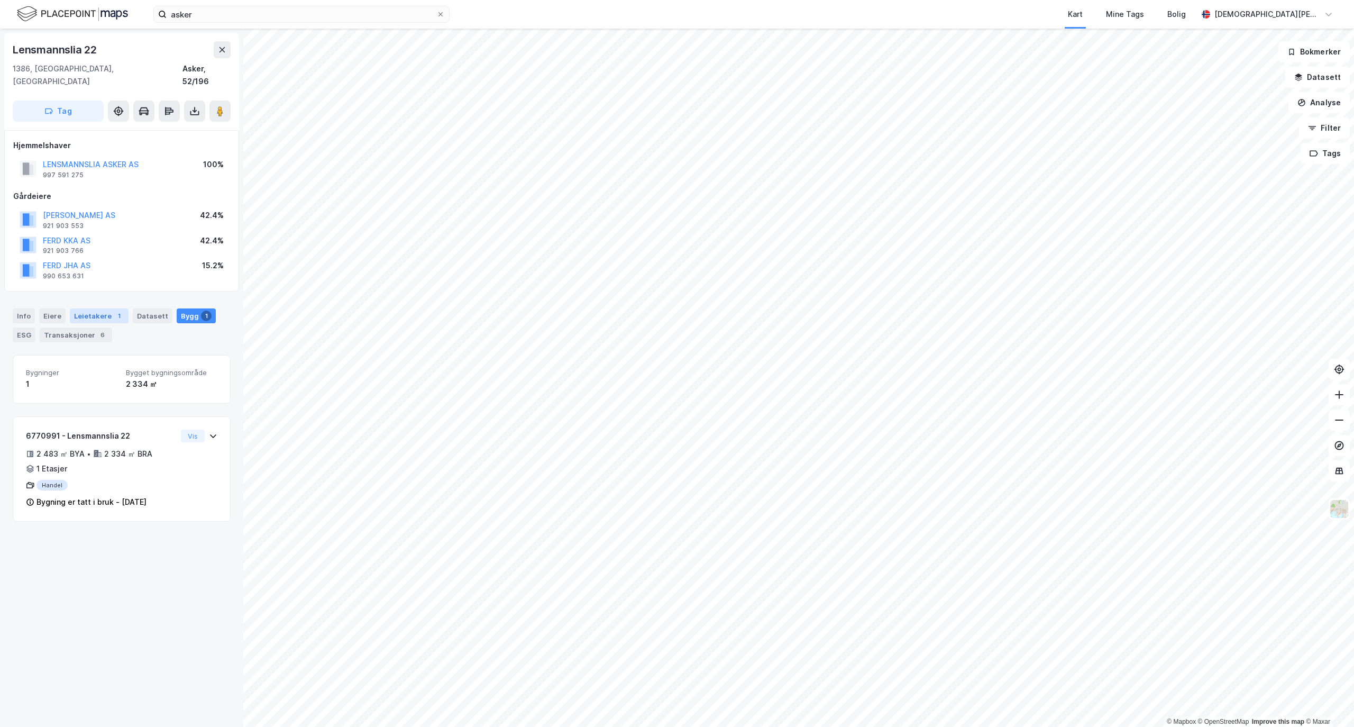
click at [70, 308] on div "Leietakere 1" at bounding box center [99, 315] width 59 height 15
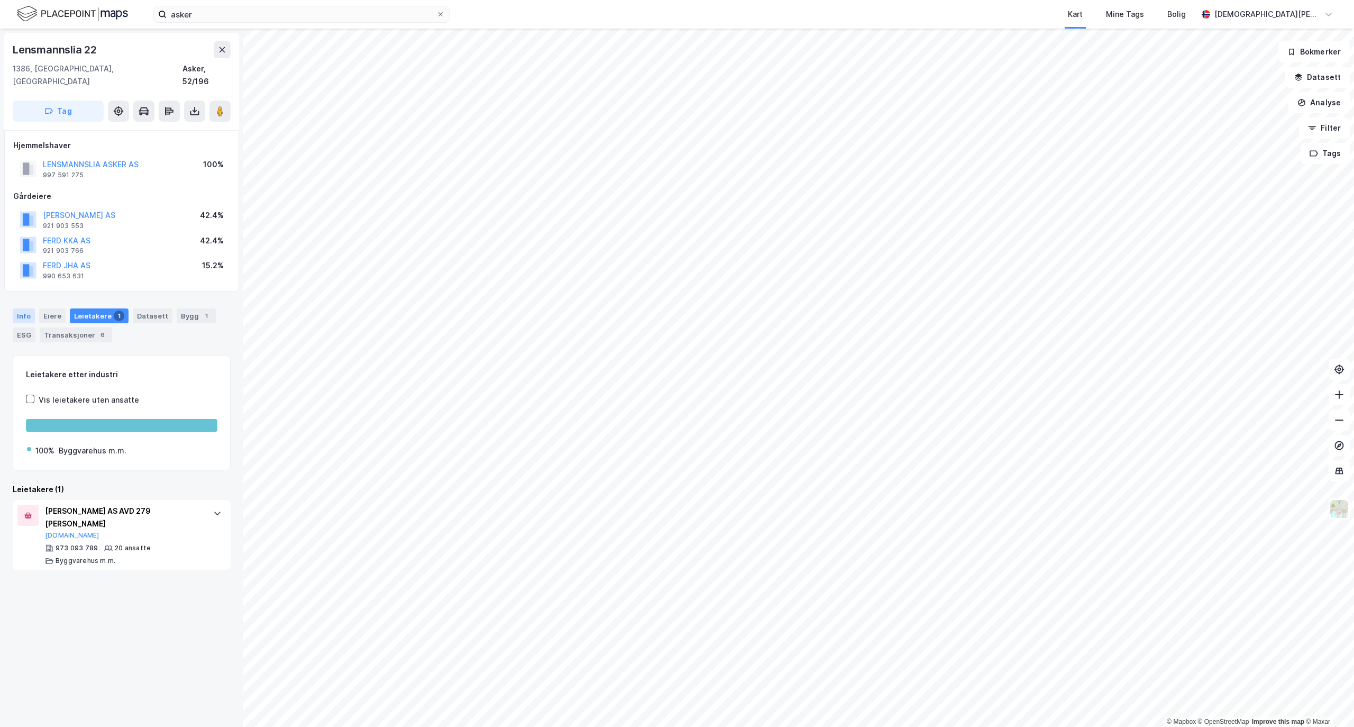
click at [30, 308] on div "Info" at bounding box center [24, 315] width 22 height 15
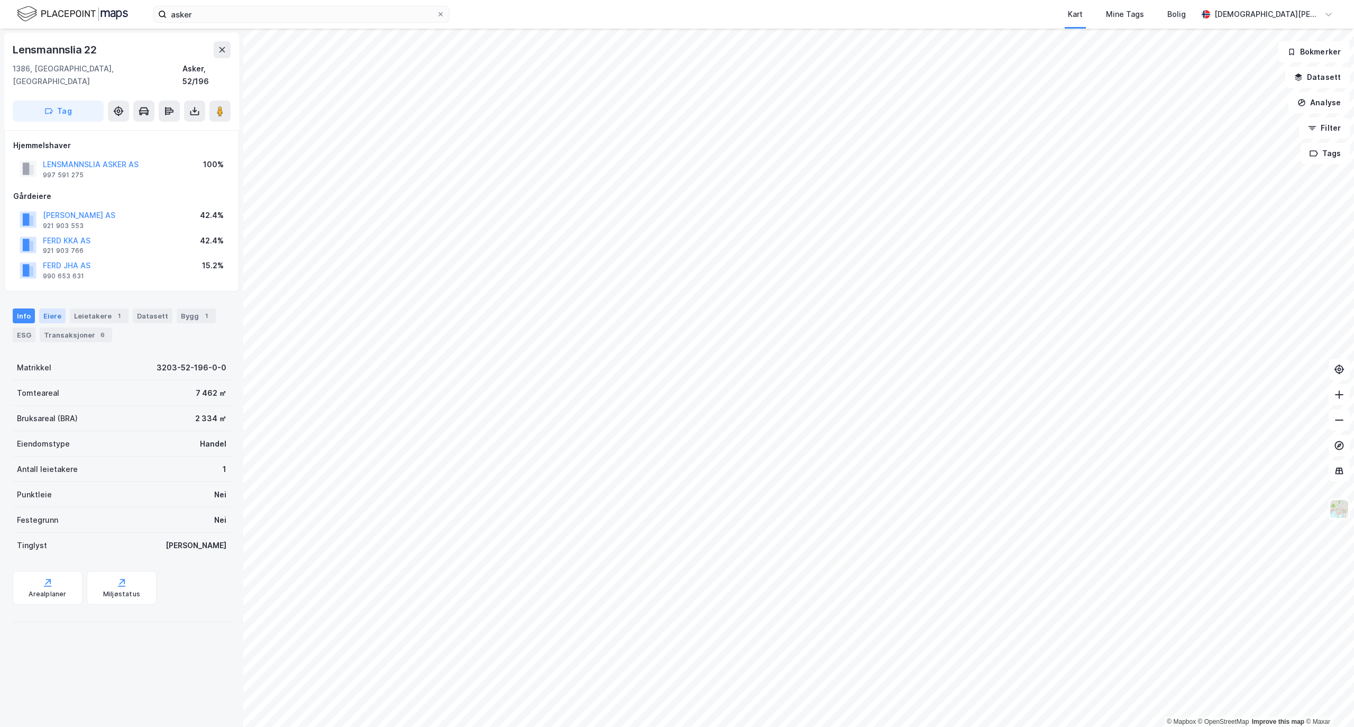
click at [60, 308] on div "Eiere" at bounding box center [52, 315] width 26 height 15
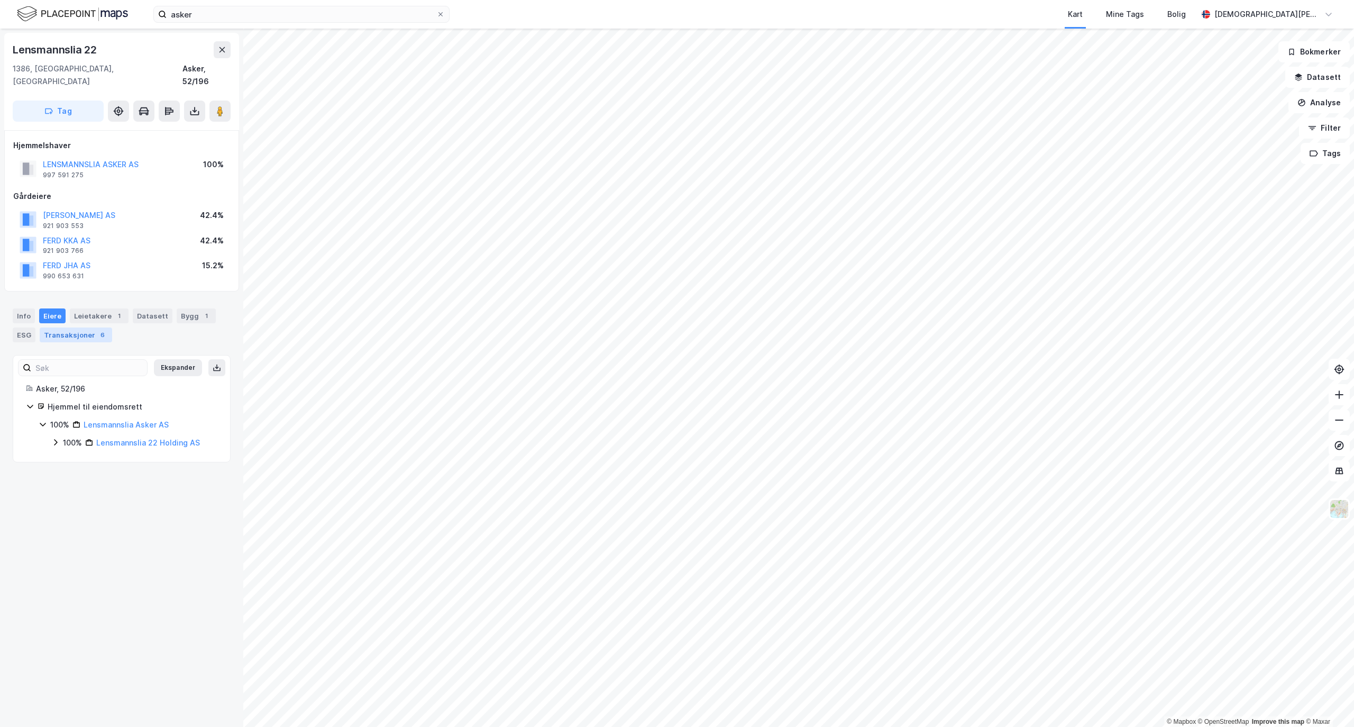
click at [59, 327] on div "Transaksjoner 6" at bounding box center [76, 334] width 72 height 15
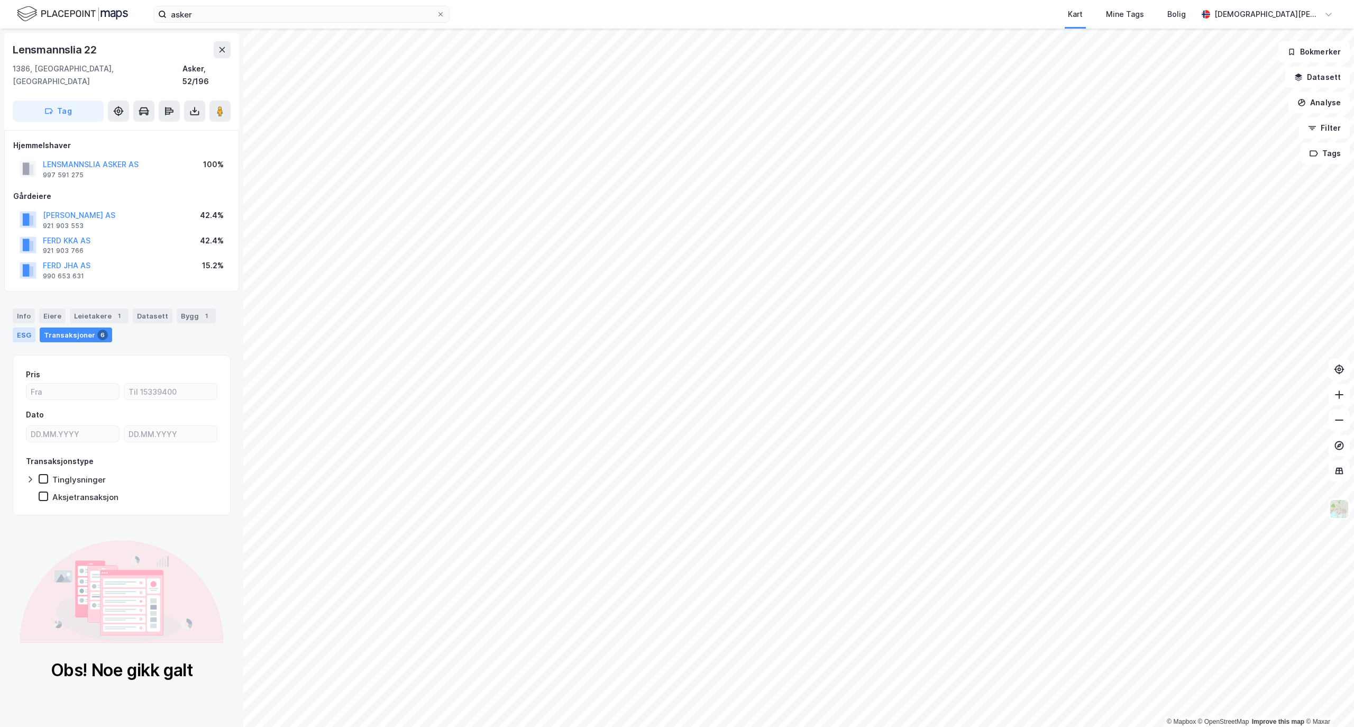
click at [34, 327] on div "ESG" at bounding box center [24, 334] width 23 height 15
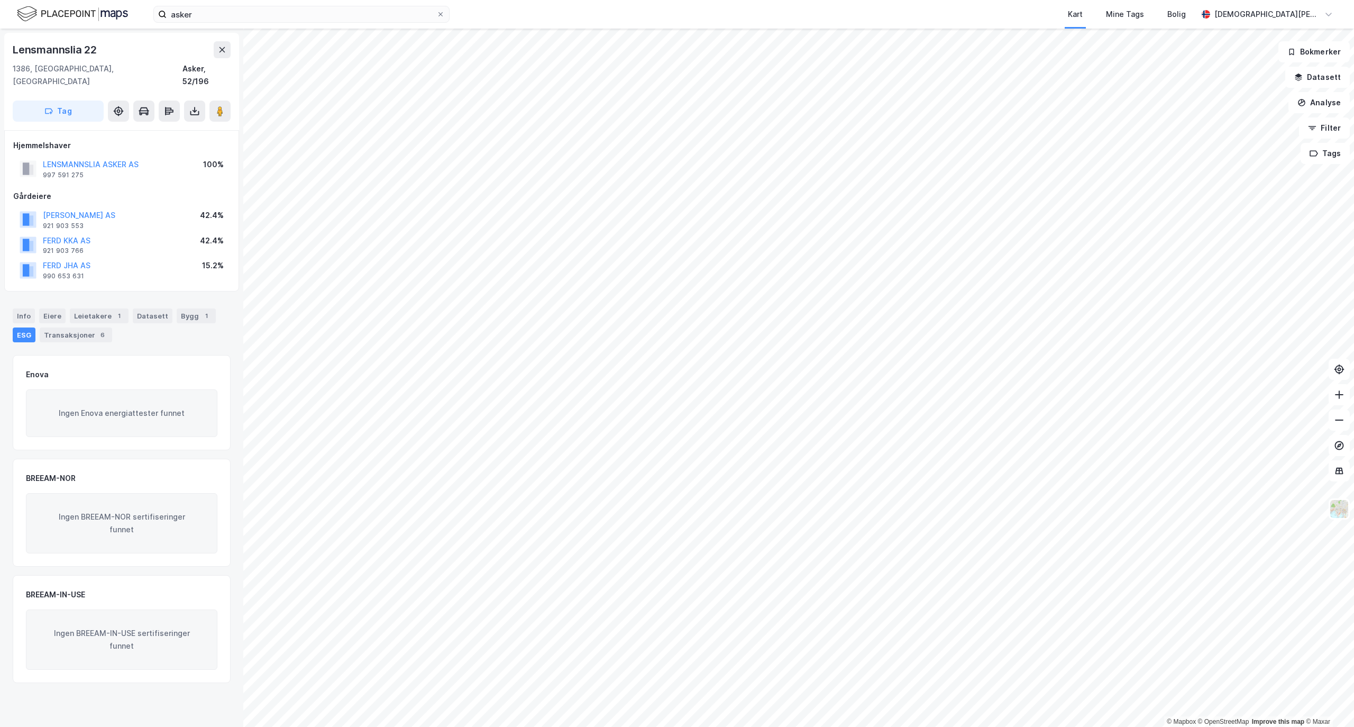
click at [161, 313] on div "Info [PERSON_NAME] 1 Datasett Bygg 1 ESG Transaksjoner 6" at bounding box center [122, 325] width 218 height 34
click at [159, 309] on div "Datasett" at bounding box center [153, 315] width 40 height 15
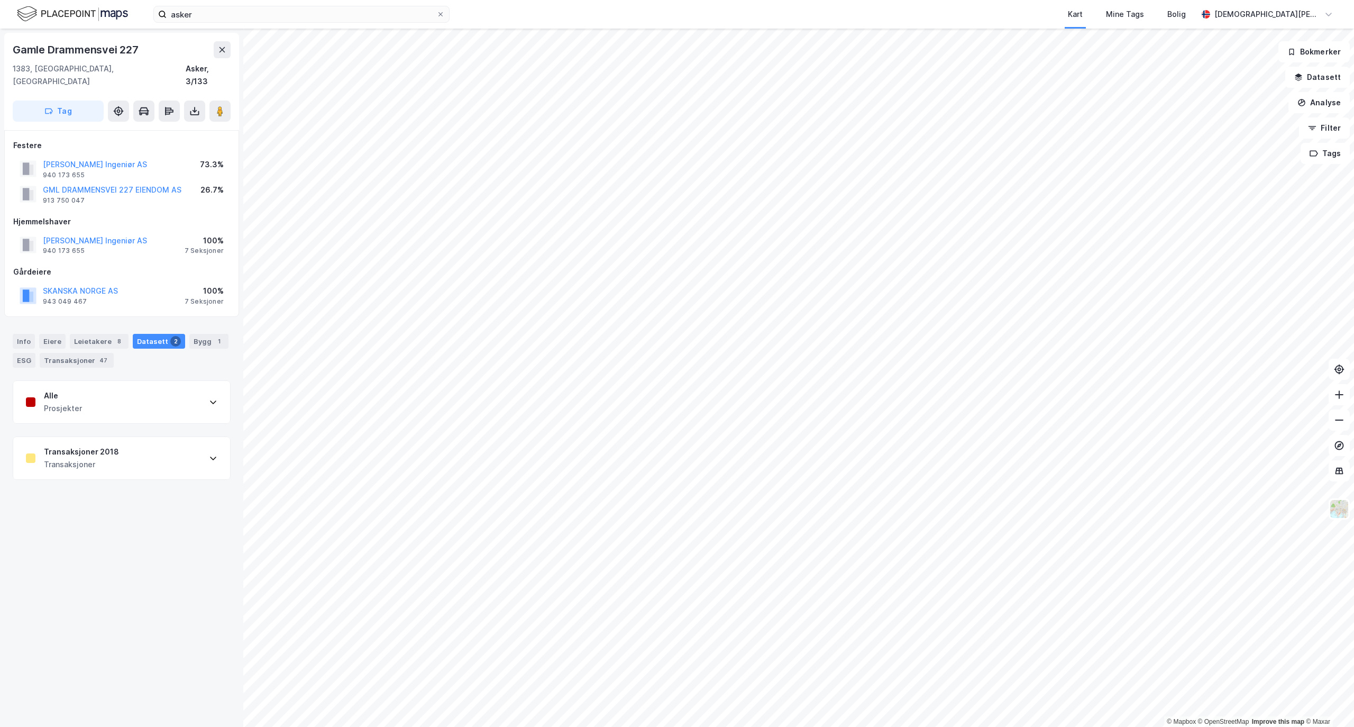
click at [140, 449] on div "Transaksjoner 2018 Transaksjoner" at bounding box center [121, 458] width 217 height 42
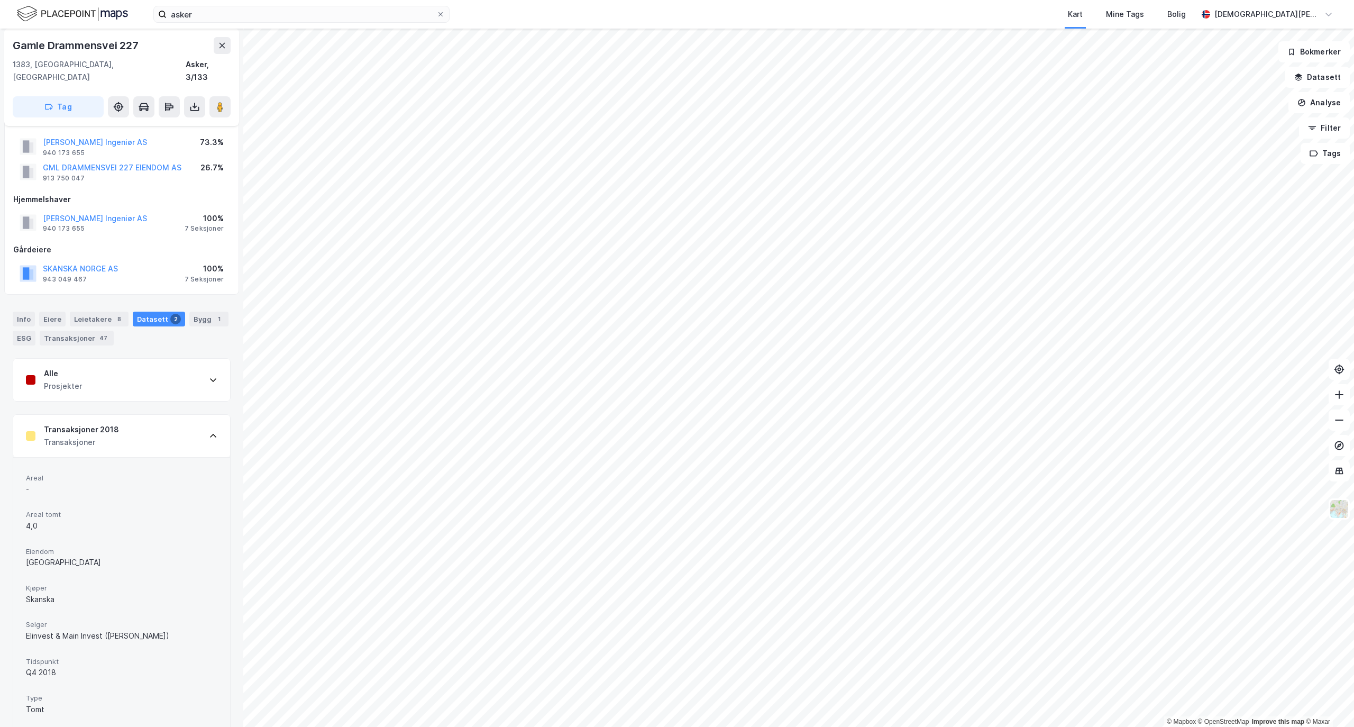
scroll to position [28, 0]
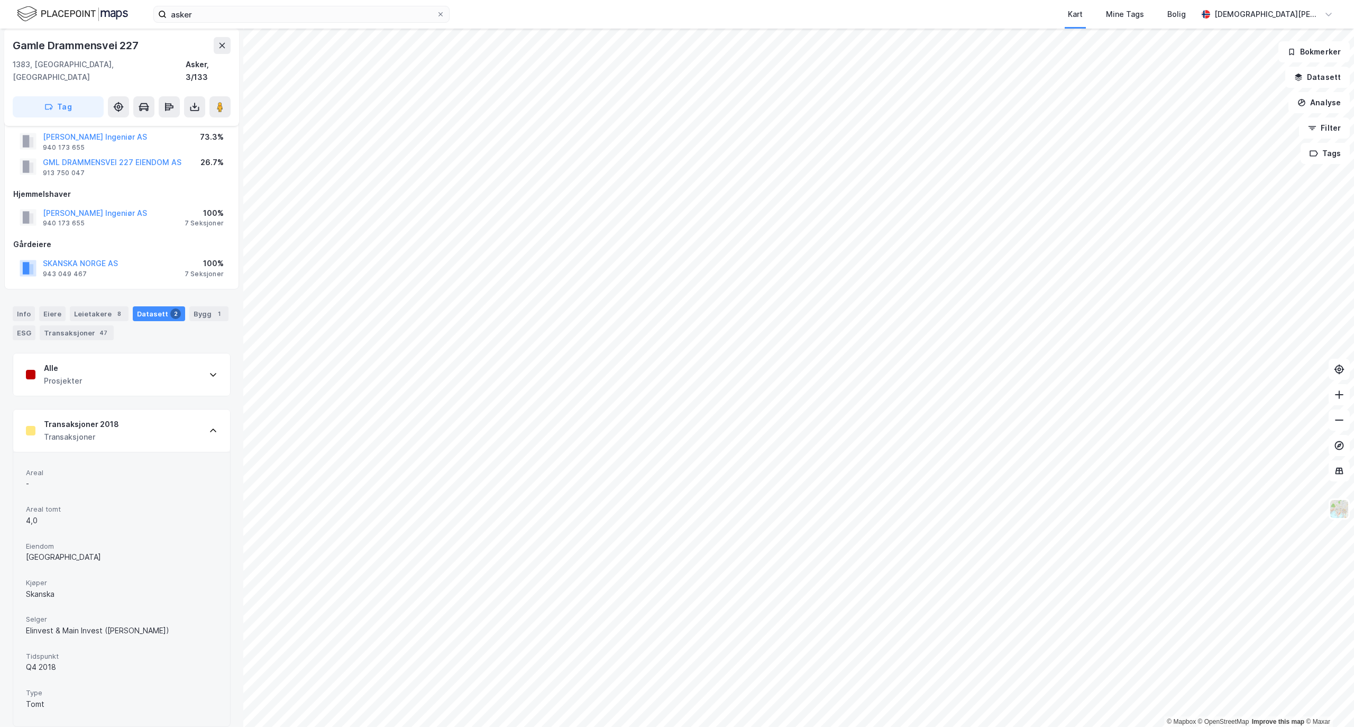
click at [153, 386] on div "Alle Prosjekter Transaksjoner 2018 Transaksjoner Areal - Areal tomt 4,0 [PERSON…" at bounding box center [122, 539] width 218 height 373
click at [147, 417] on div "Transaksjoner 2018 Transaksjoner" at bounding box center [121, 430] width 217 height 42
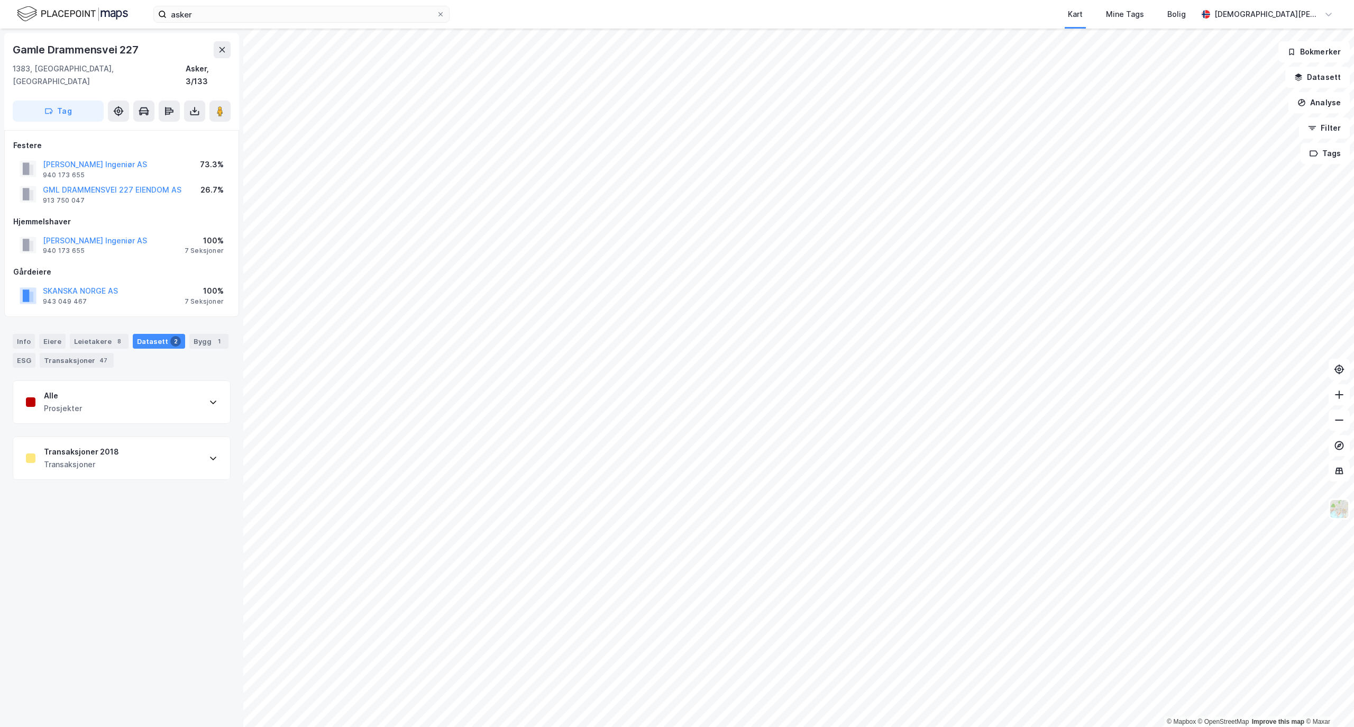
scroll to position [0, 0]
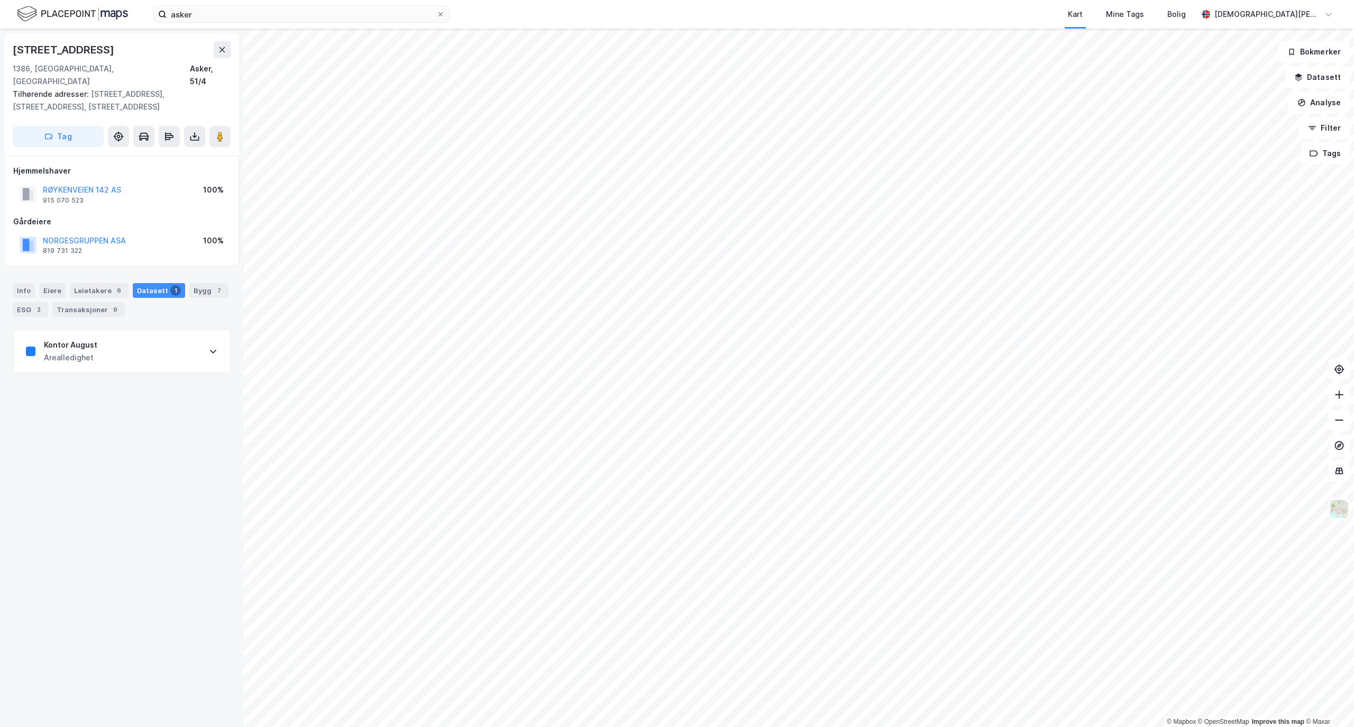
click at [384, 726] on html "asker Kart Mine Tags Bolig [PERSON_NAME] © Mapbox © OpenStreetMap Improve this …" at bounding box center [677, 363] width 1354 height 727
